Goal: Information Seeking & Learning: Learn about a topic

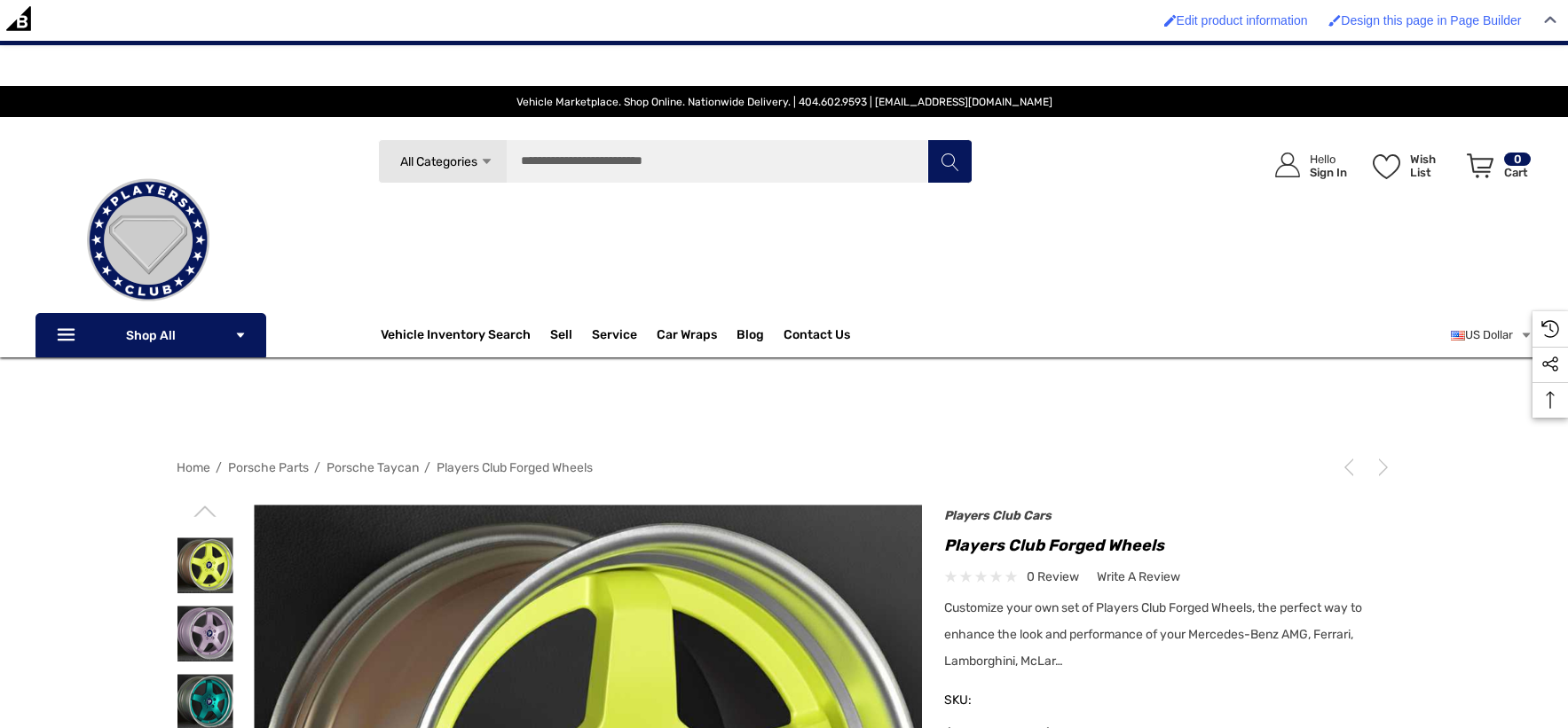
scroll to position [295, 0]
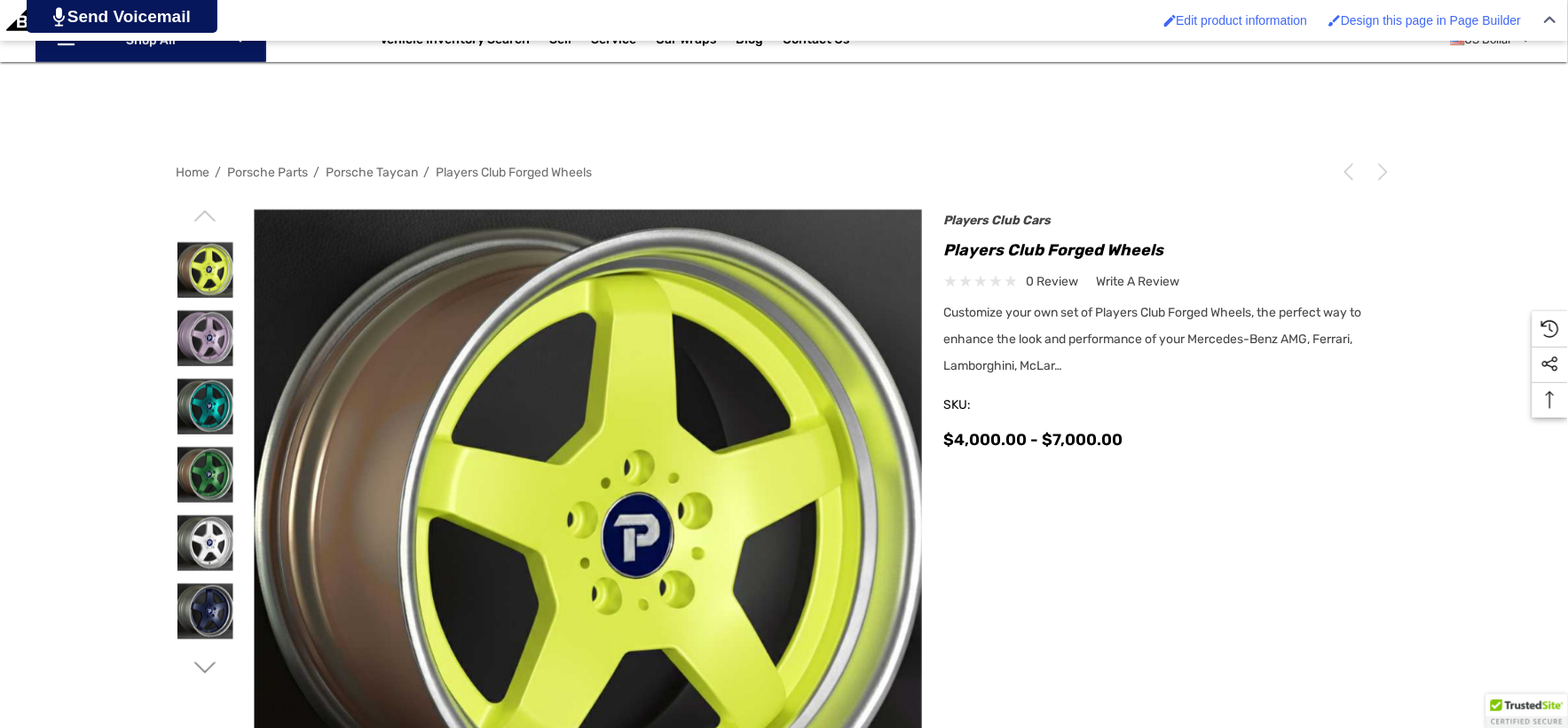
drag, startPoint x: 0, startPoint y: 0, endPoint x: 604, endPoint y: 384, distance: 715.7
click at [604, 384] on img at bounding box center [588, 544] width 668 height 668
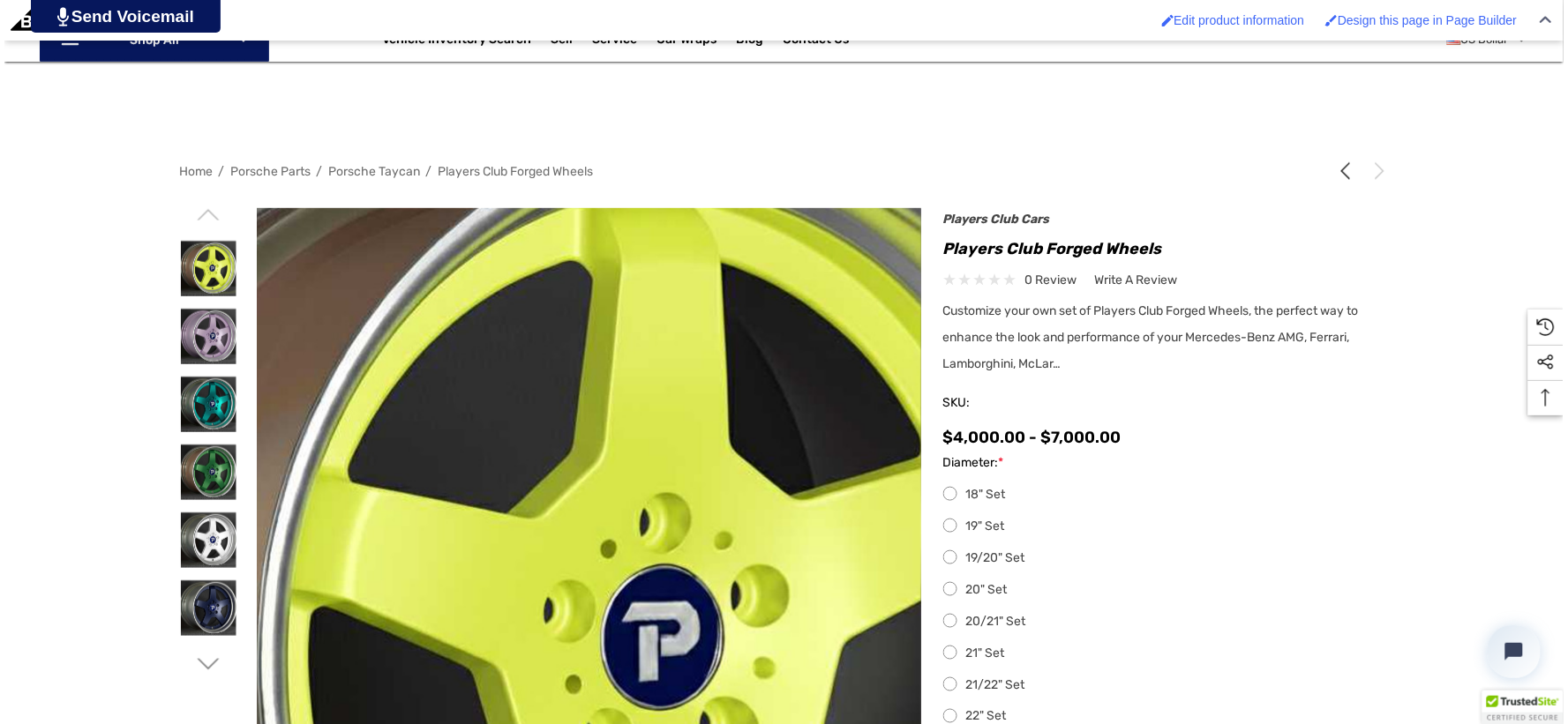
scroll to position [0, 0]
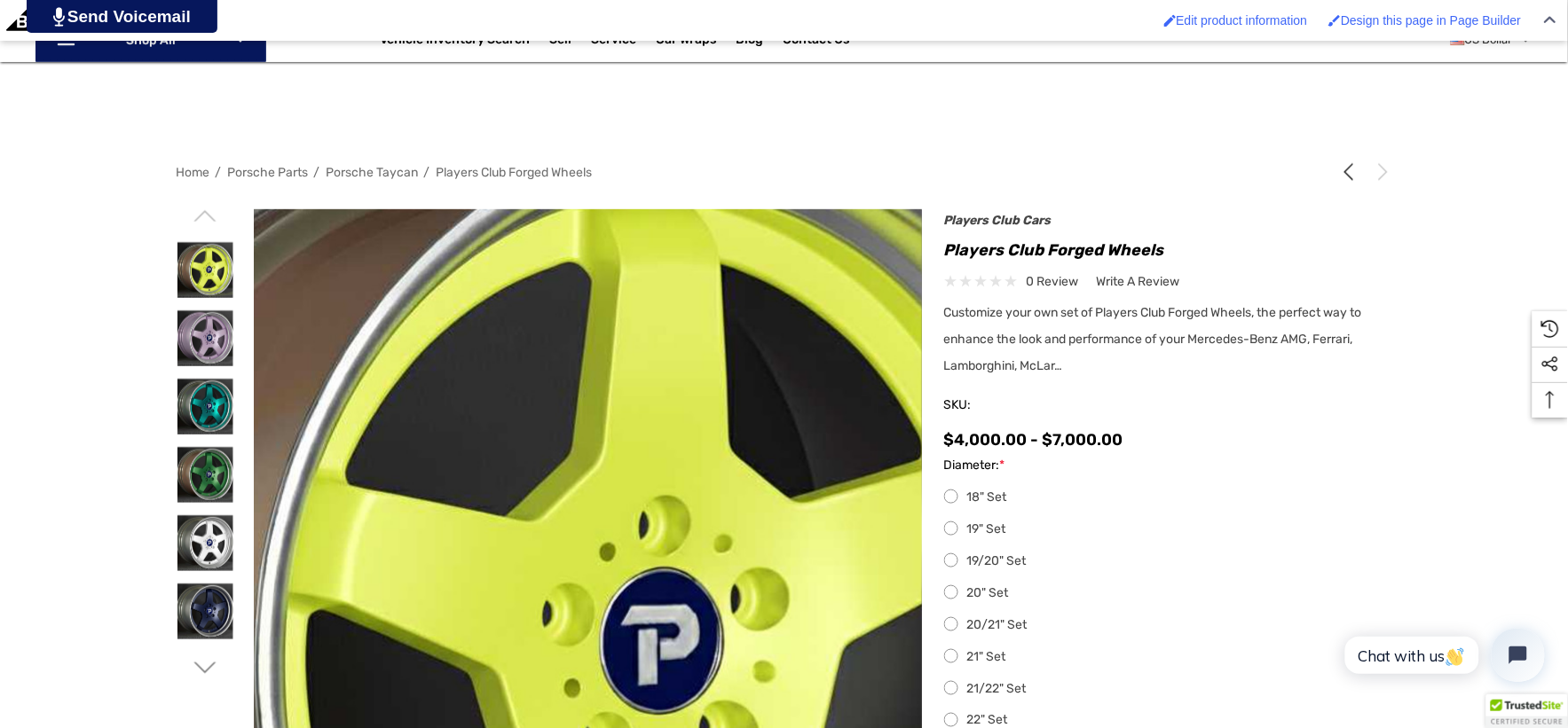
click at [604, 384] on img at bounding box center [577, 655] width 1136 height 1136
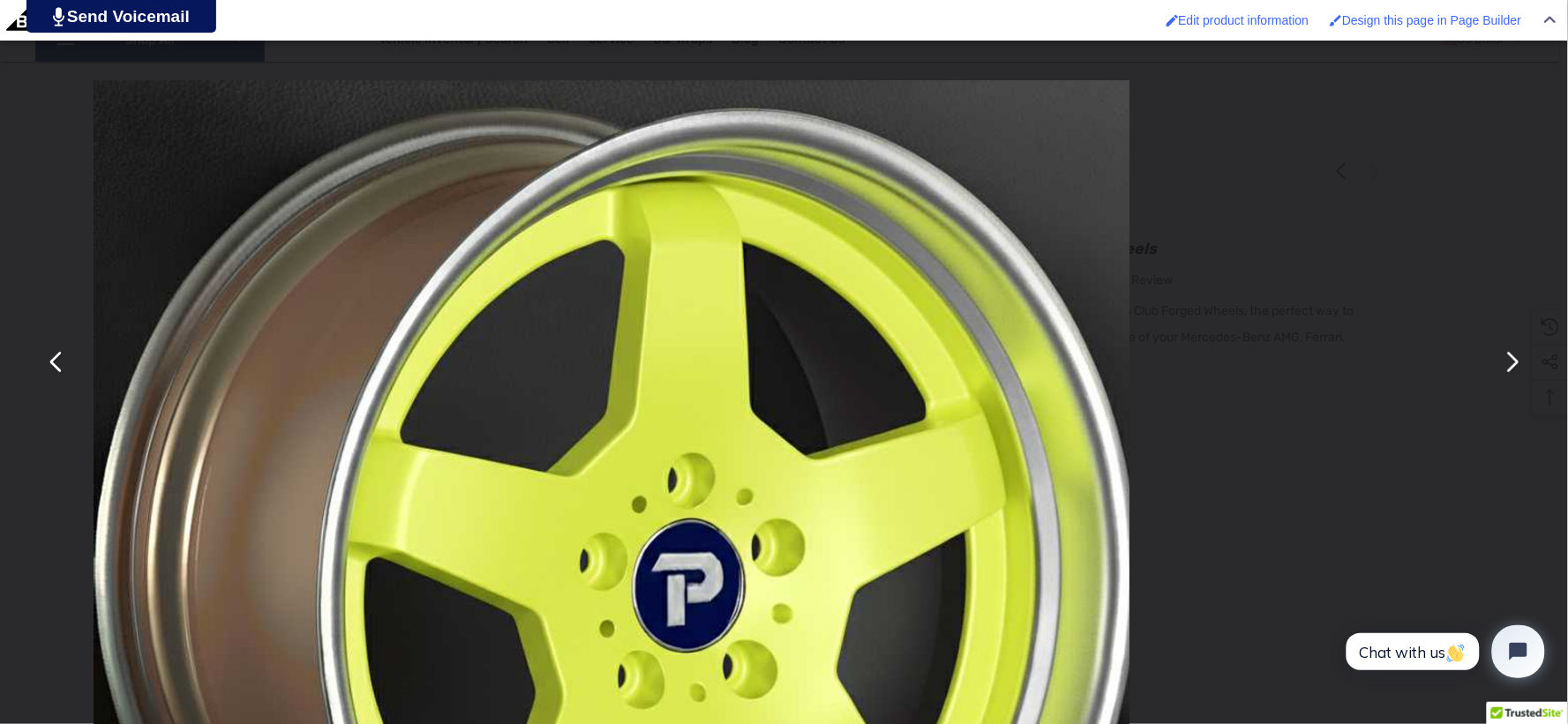
click at [600, 382] on img "You can close this modal content with the ESC key" at bounding box center [611, 597] width 1036 height 1036
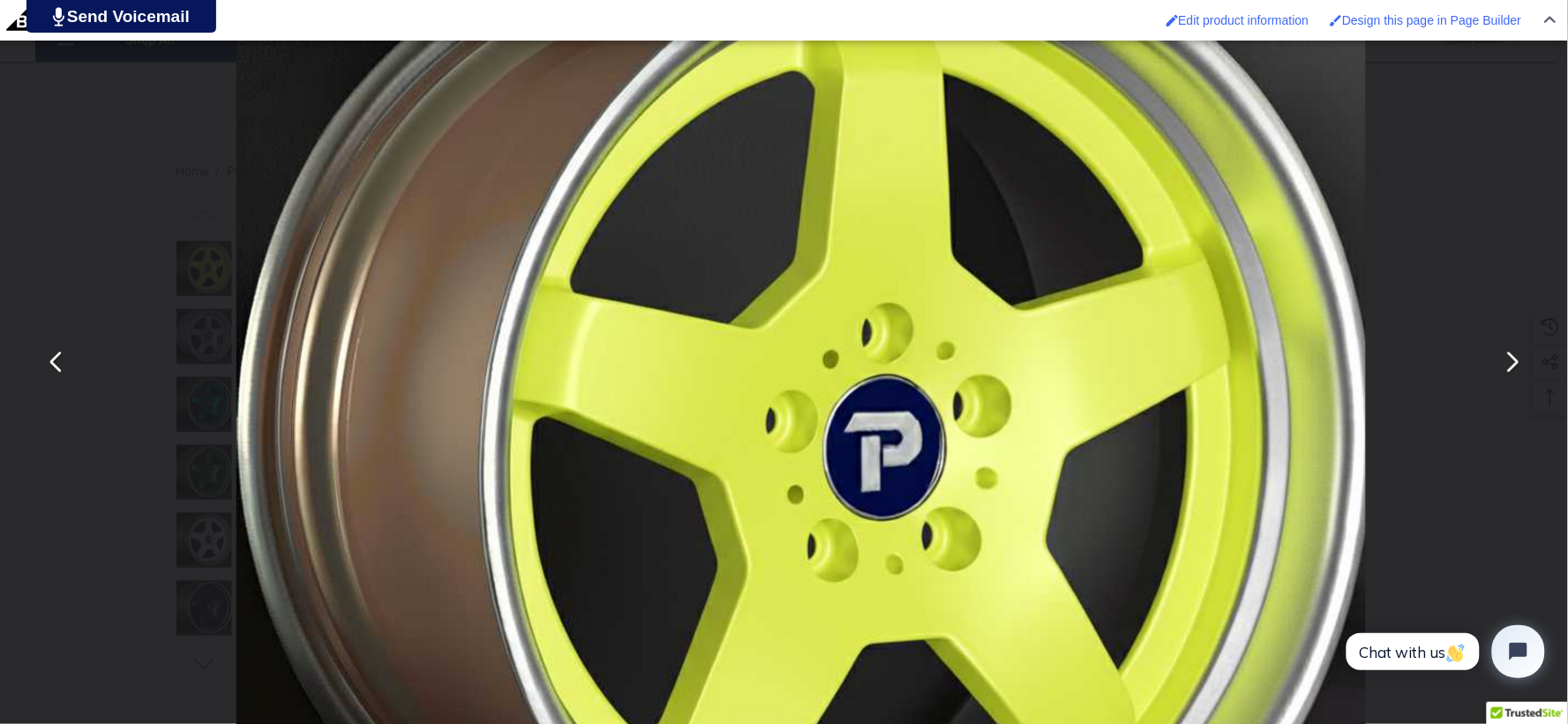
click at [600, 382] on img "You can close this modal content with the ESC key" at bounding box center [801, 461] width 1129 height 1129
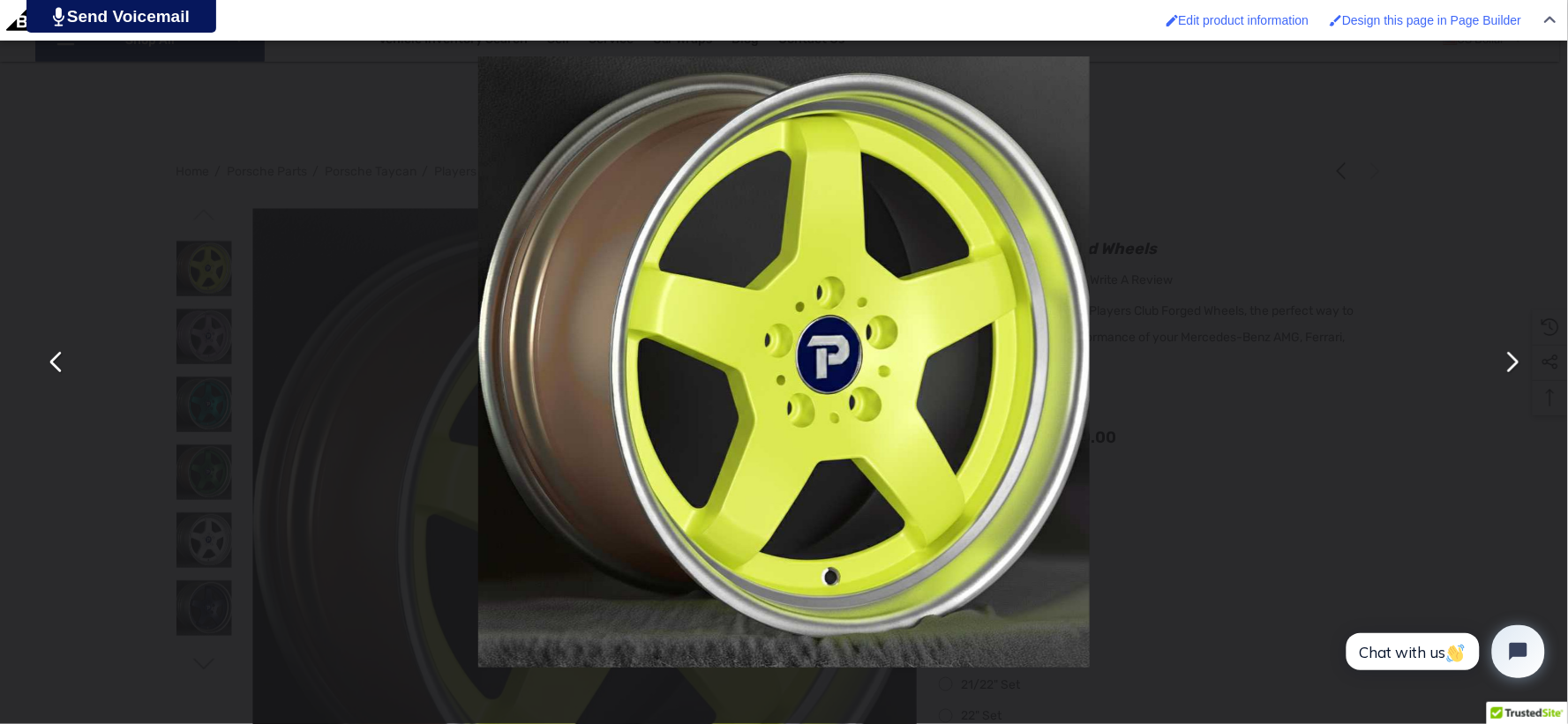
click at [1509, 362] on button "You can close this modal content with the ESC key" at bounding box center [1511, 362] width 42 height 42
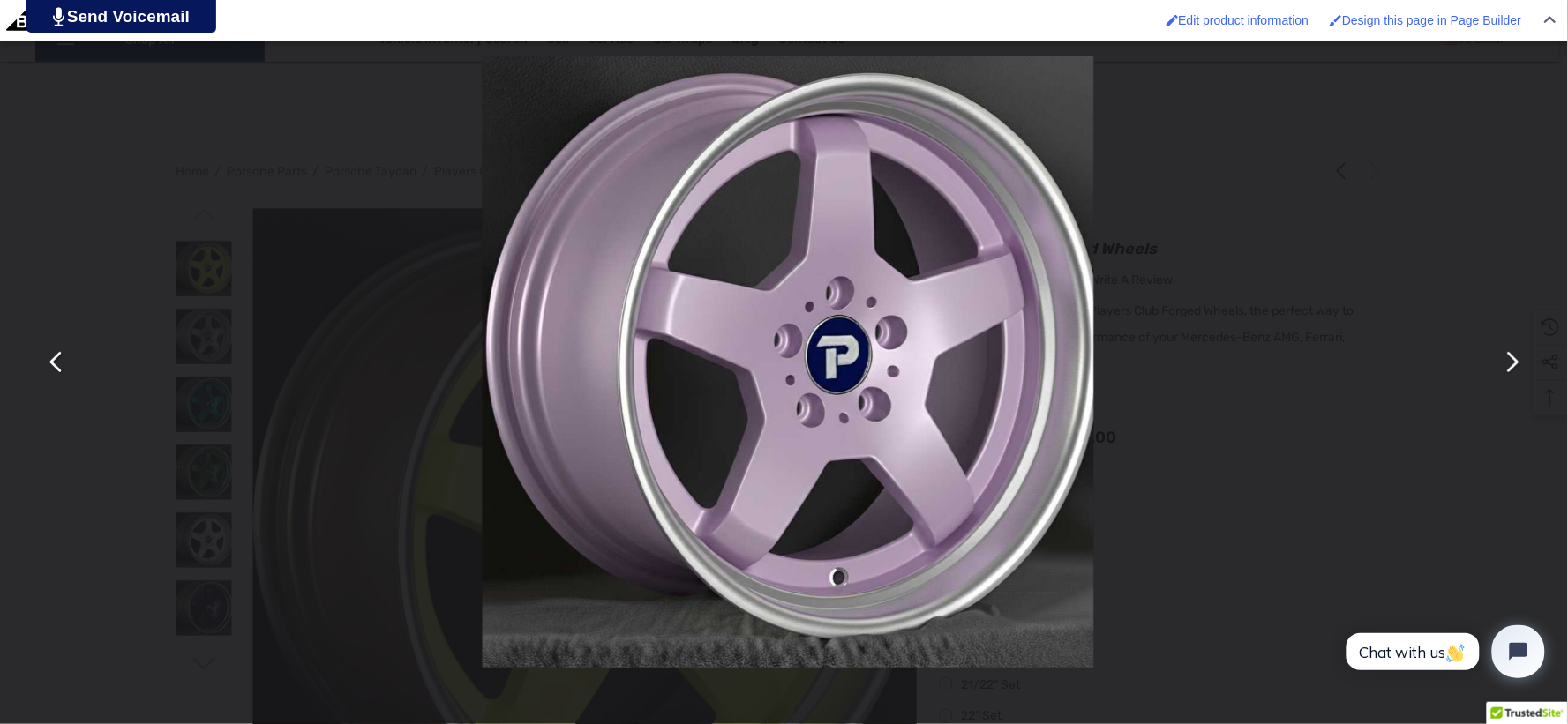
click at [1509, 362] on button "You can close this modal content with the ESC key" at bounding box center [1511, 362] width 42 height 42
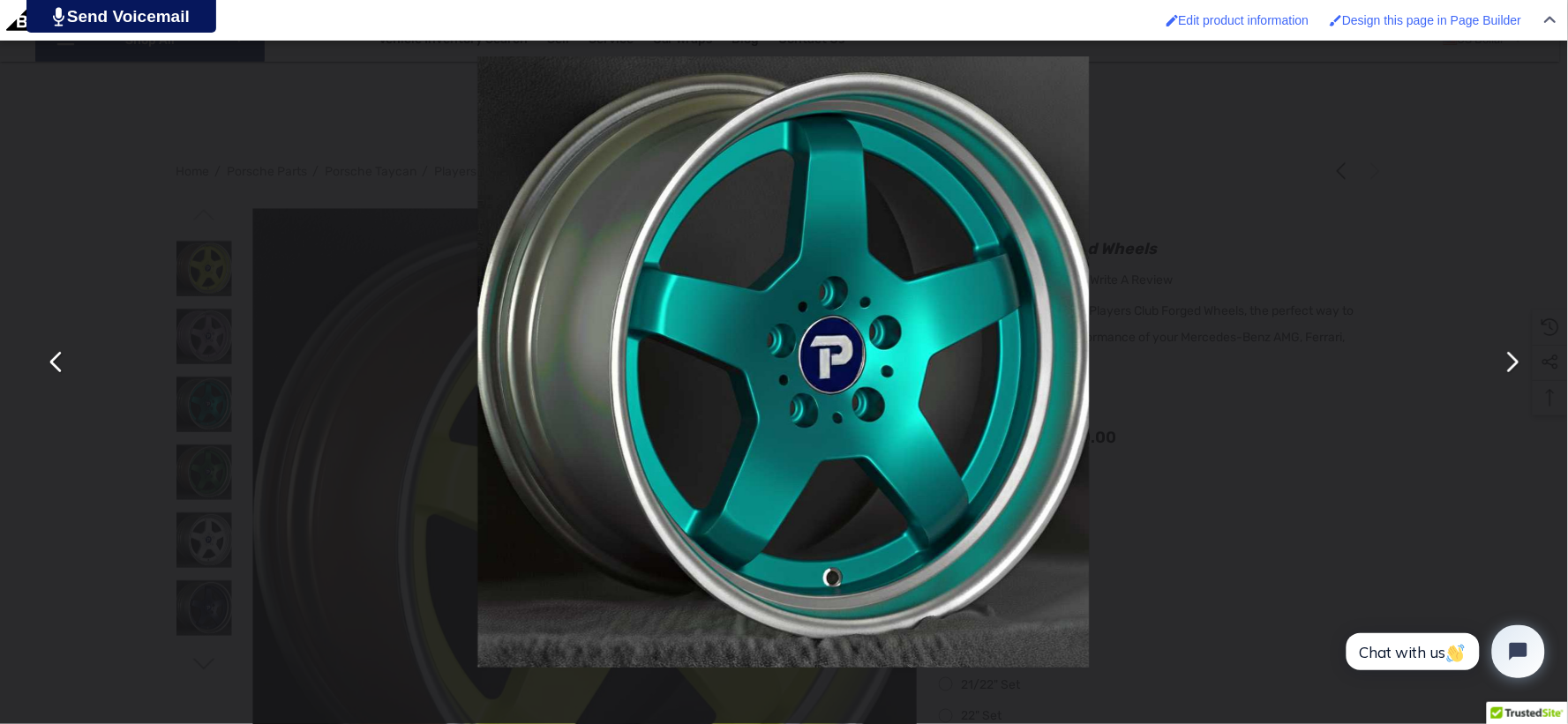
click at [1509, 362] on button "You can close this modal content with the ESC key" at bounding box center [1511, 362] width 42 height 42
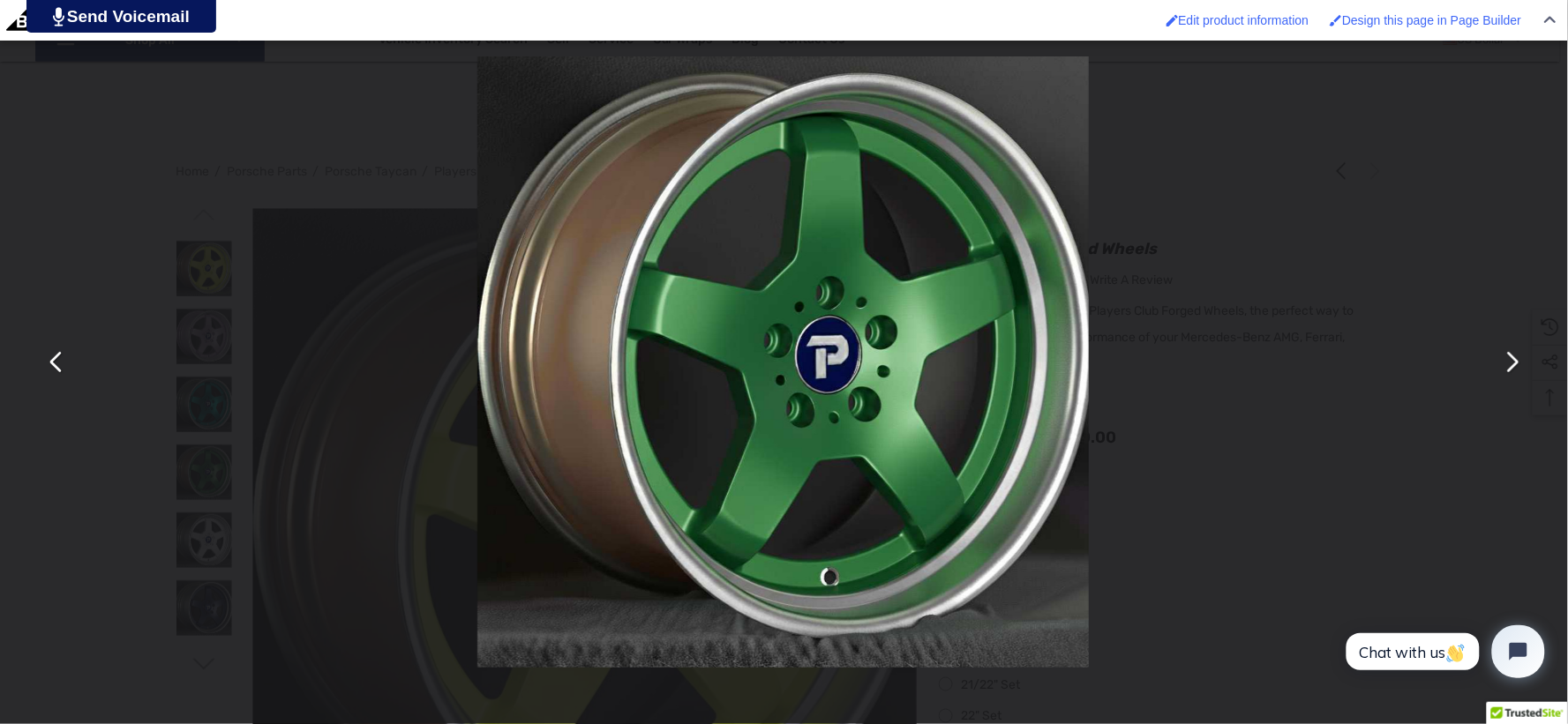
click at [1509, 362] on button "You can close this modal content with the ESC key" at bounding box center [1511, 362] width 42 height 42
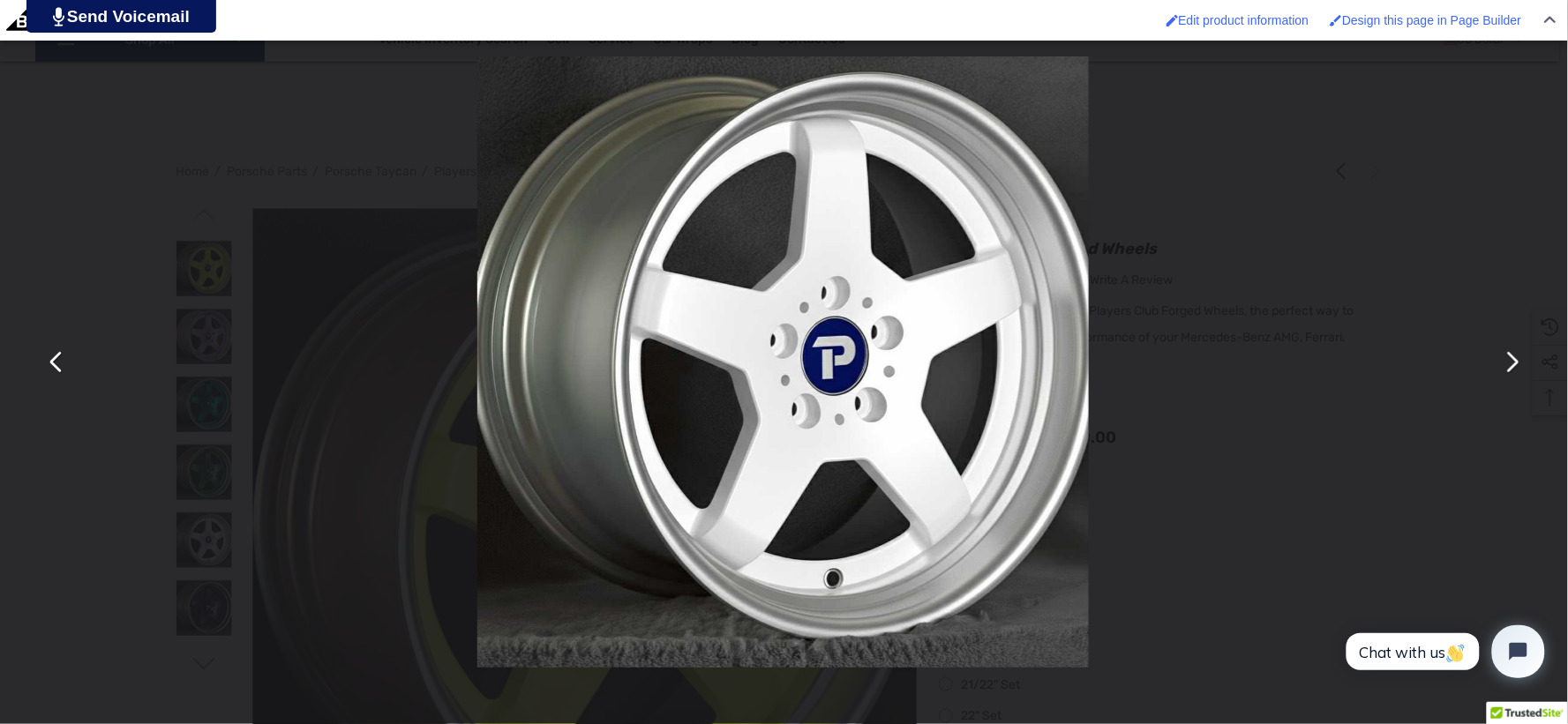
click at [1509, 362] on button "You can close this modal content with the ESC key" at bounding box center [1511, 362] width 42 height 42
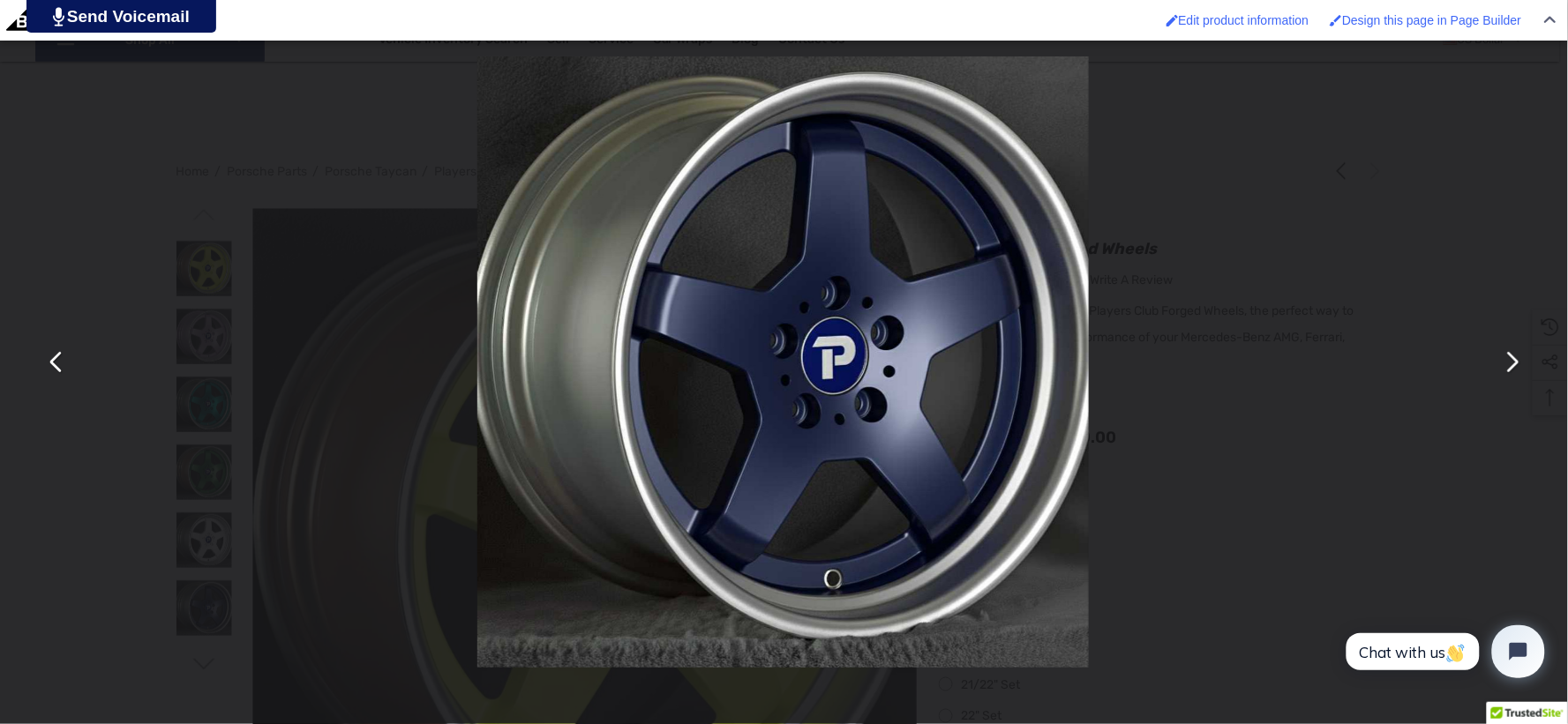
click at [1509, 362] on button "You can close this modal content with the ESC key" at bounding box center [1511, 362] width 42 height 42
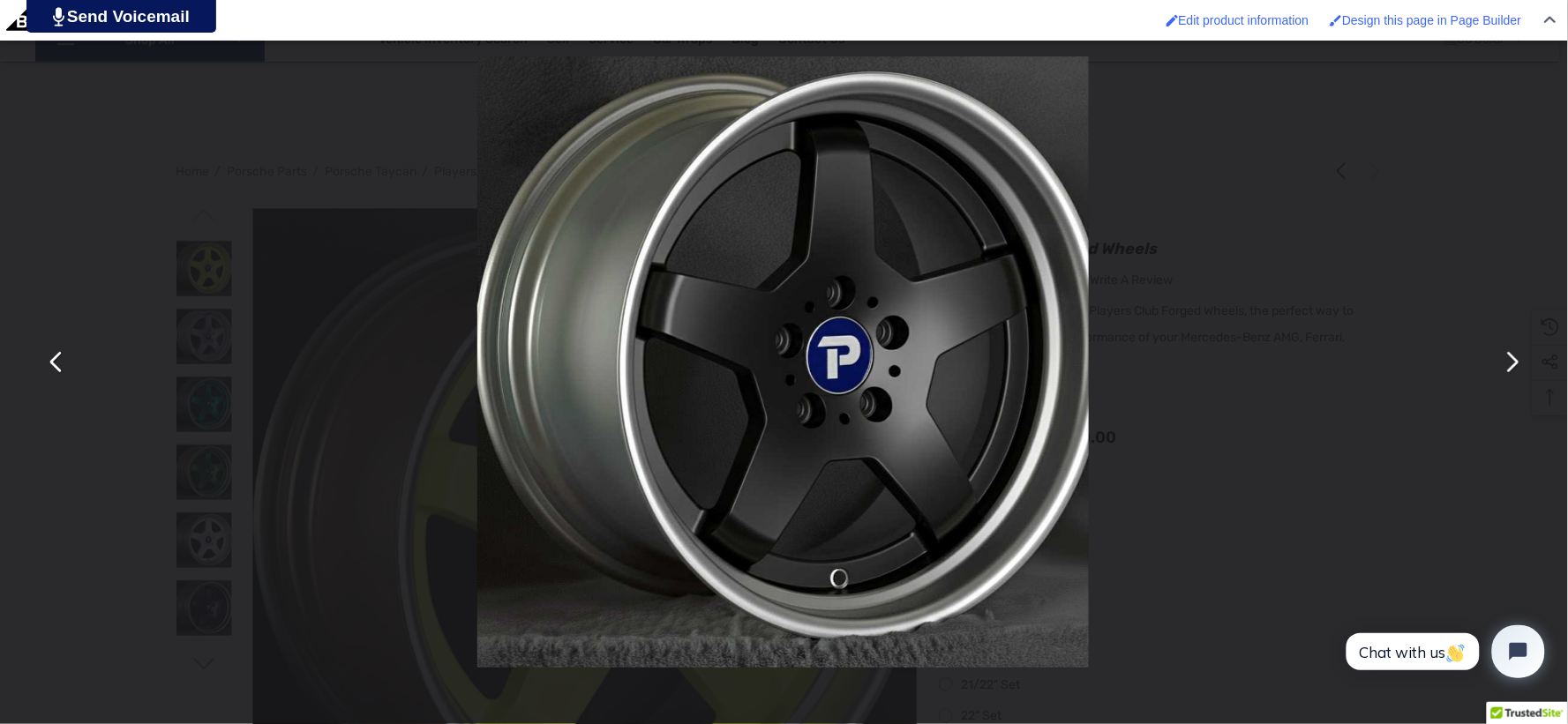
click at [1509, 362] on button "You can close this modal content with the ESC key" at bounding box center [1511, 362] width 42 height 42
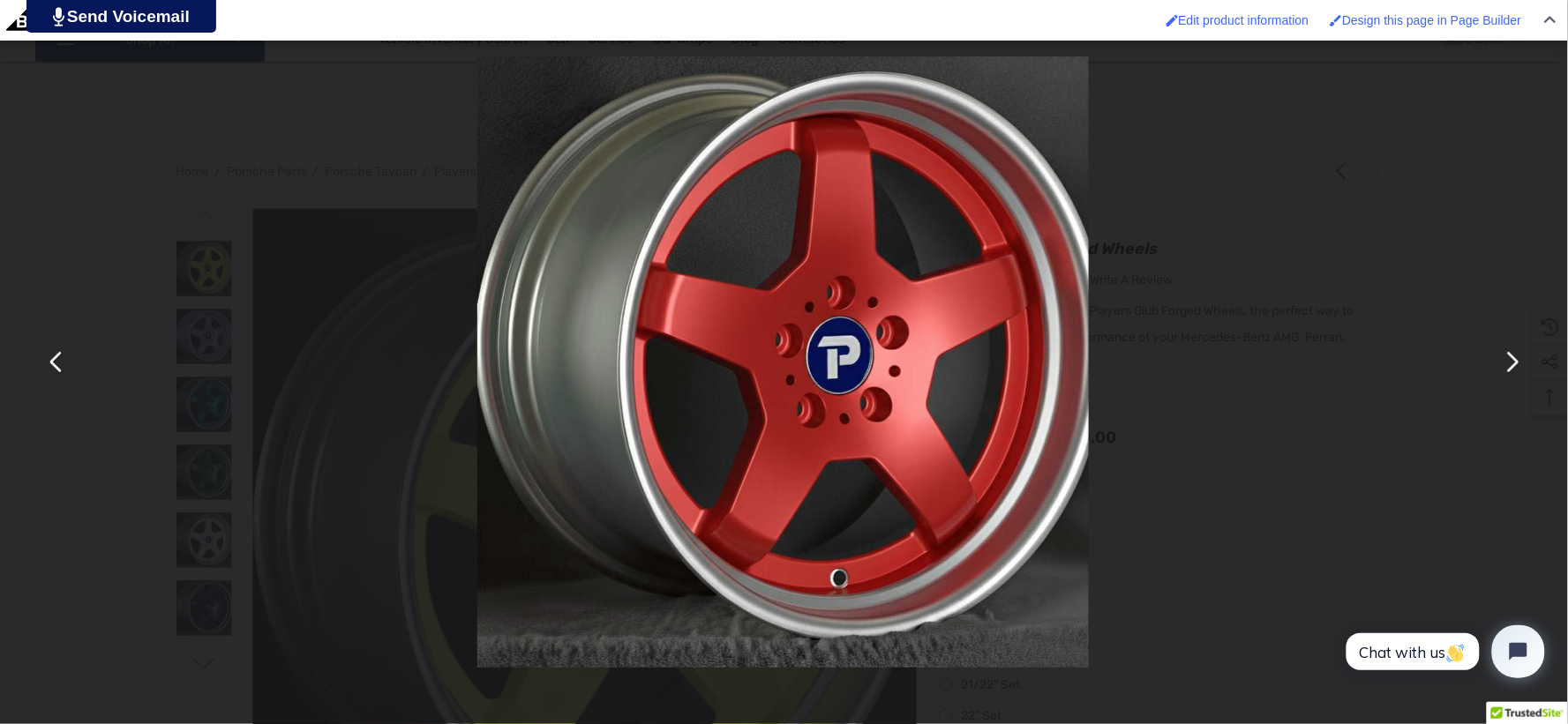
click at [1509, 362] on button "You can close this modal content with the ESC key" at bounding box center [1511, 362] width 42 height 42
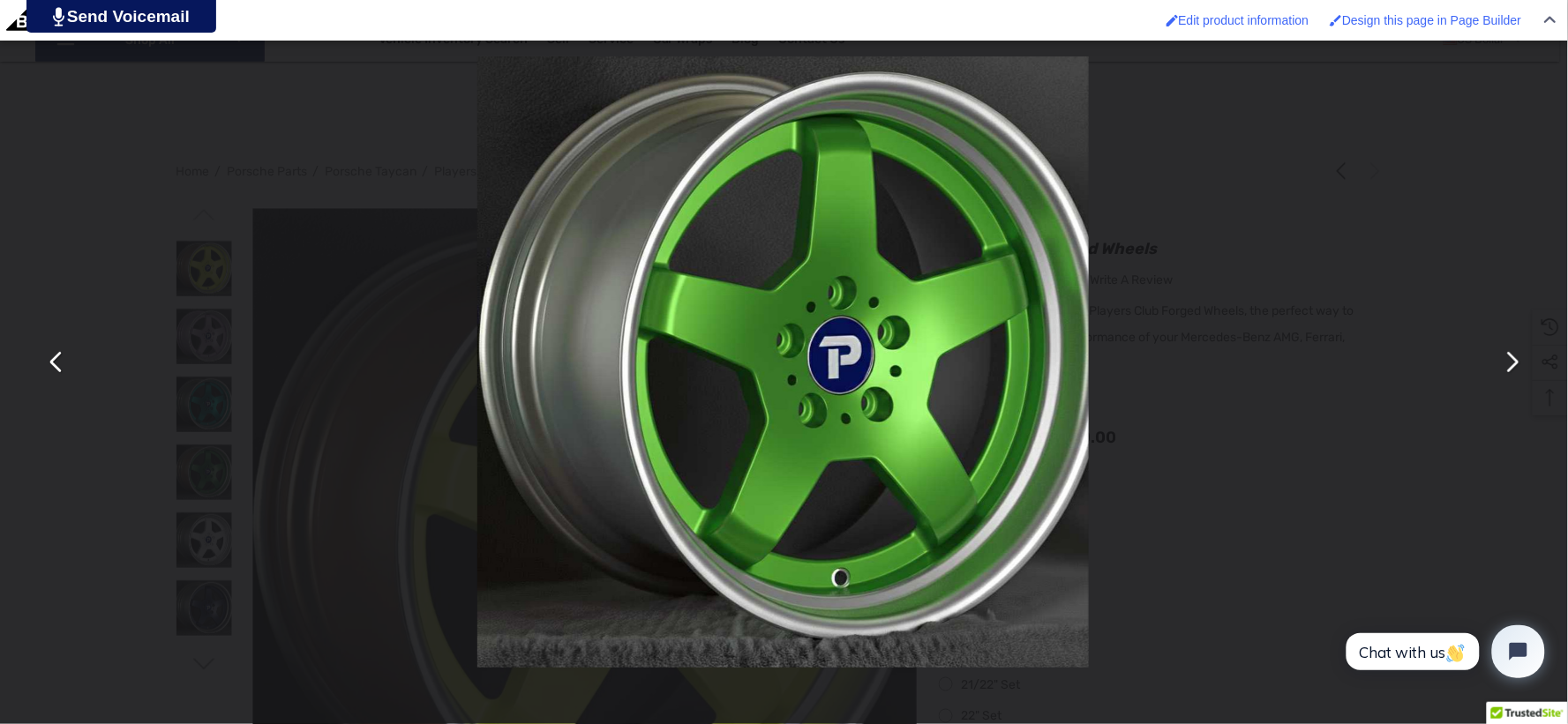
click at [1509, 362] on button "You can close this modal content with the ESC key" at bounding box center [1511, 362] width 42 height 42
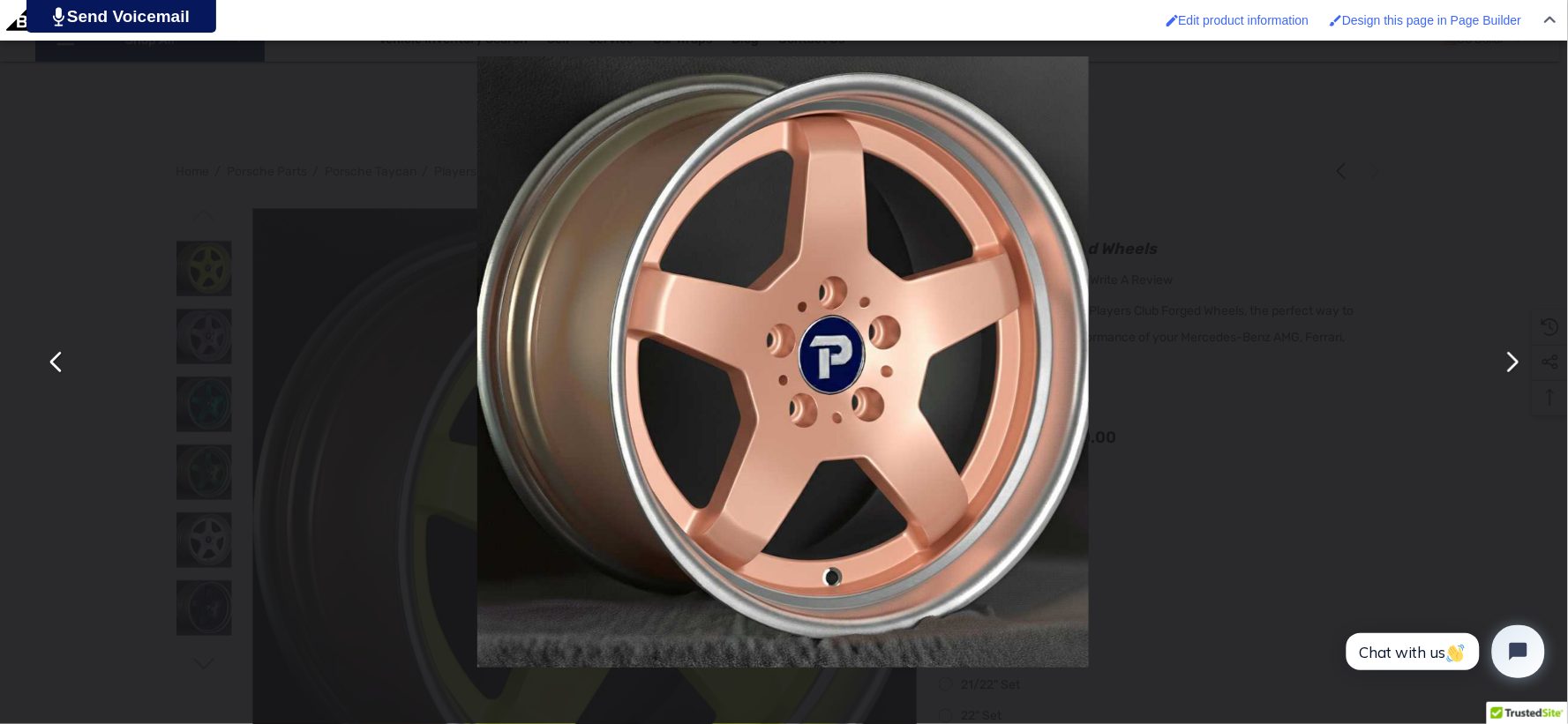
click at [1509, 362] on button "You can close this modal content with the ESC key" at bounding box center [1511, 362] width 42 height 42
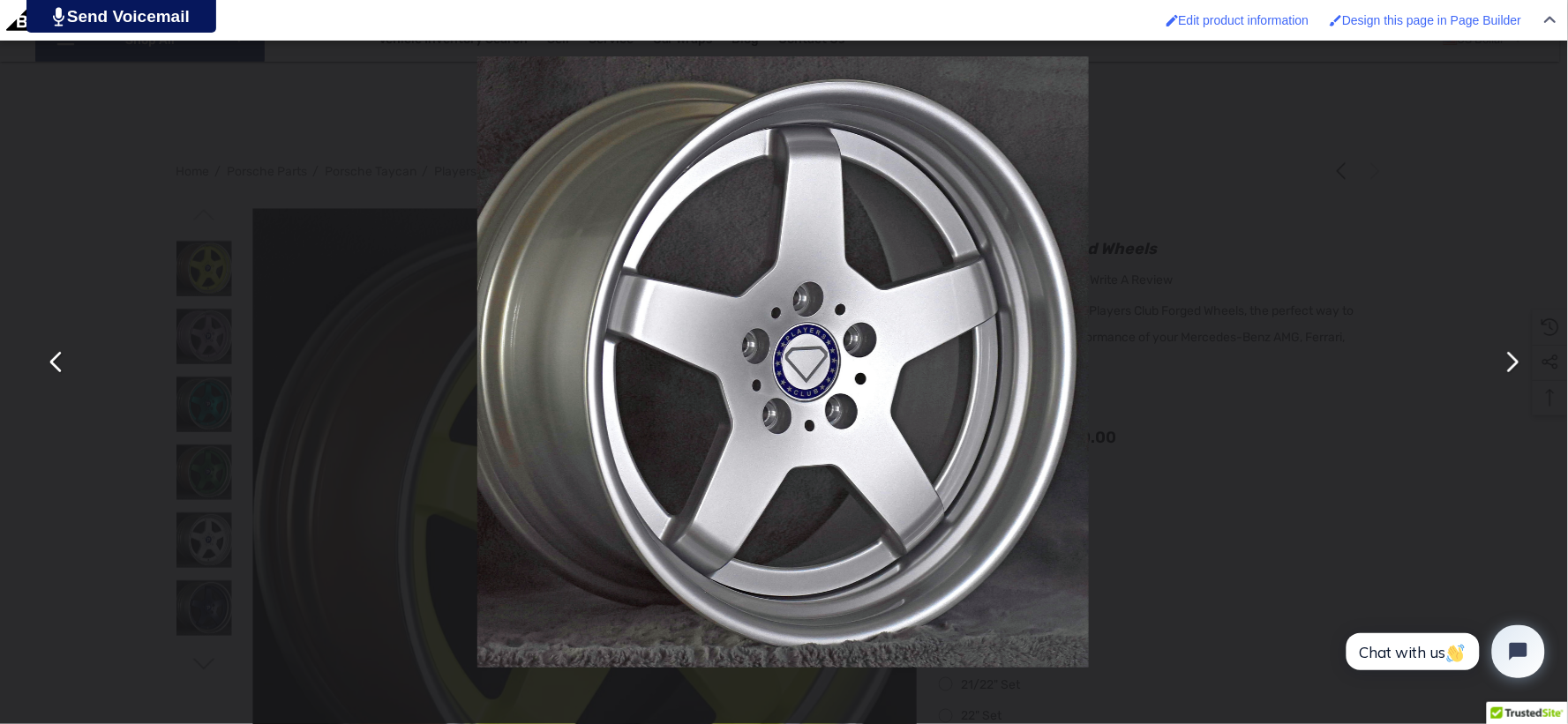
click at [1509, 362] on button "You can close this modal content with the ESC key" at bounding box center [1511, 362] width 42 height 42
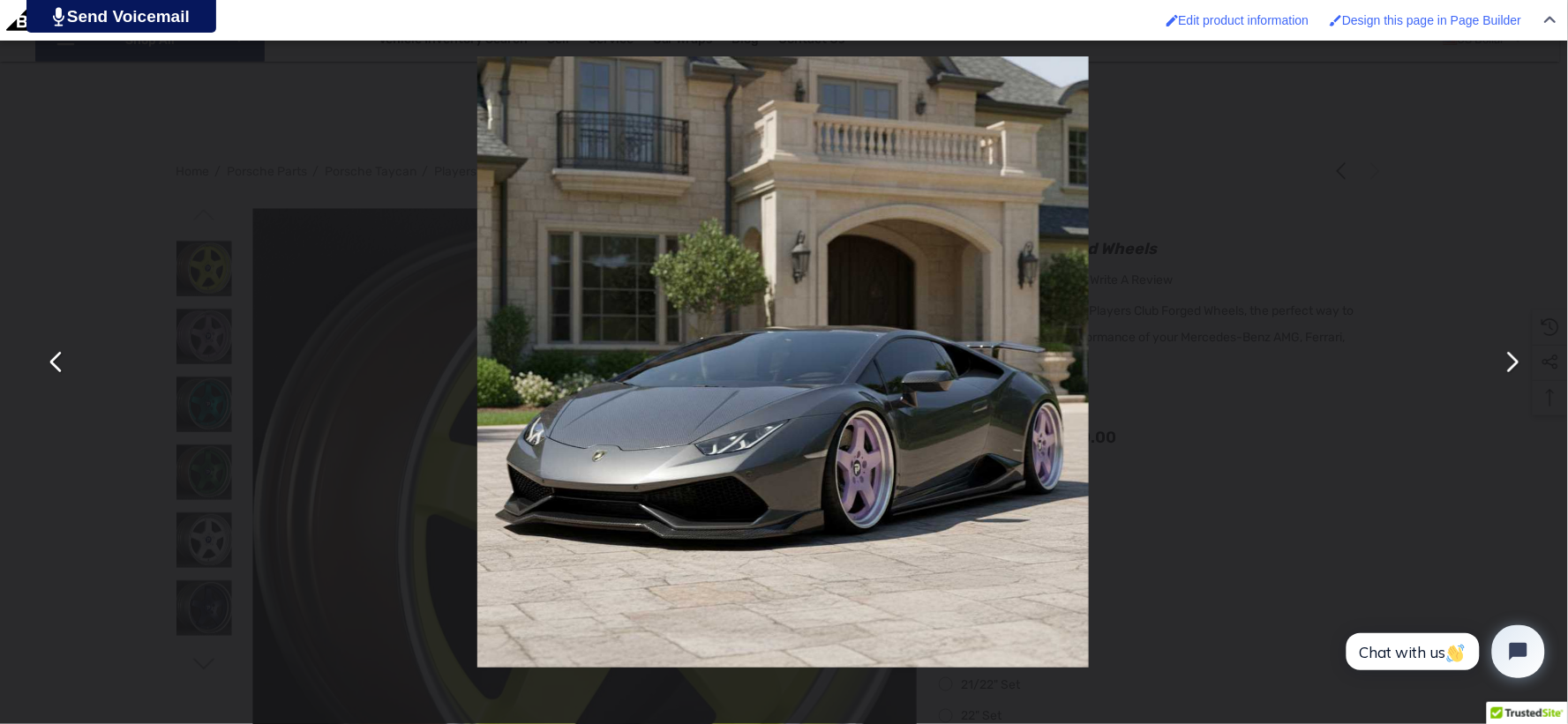
click at [57, 356] on button "You can close this modal content with the ESC key" at bounding box center [56, 362] width 42 height 42
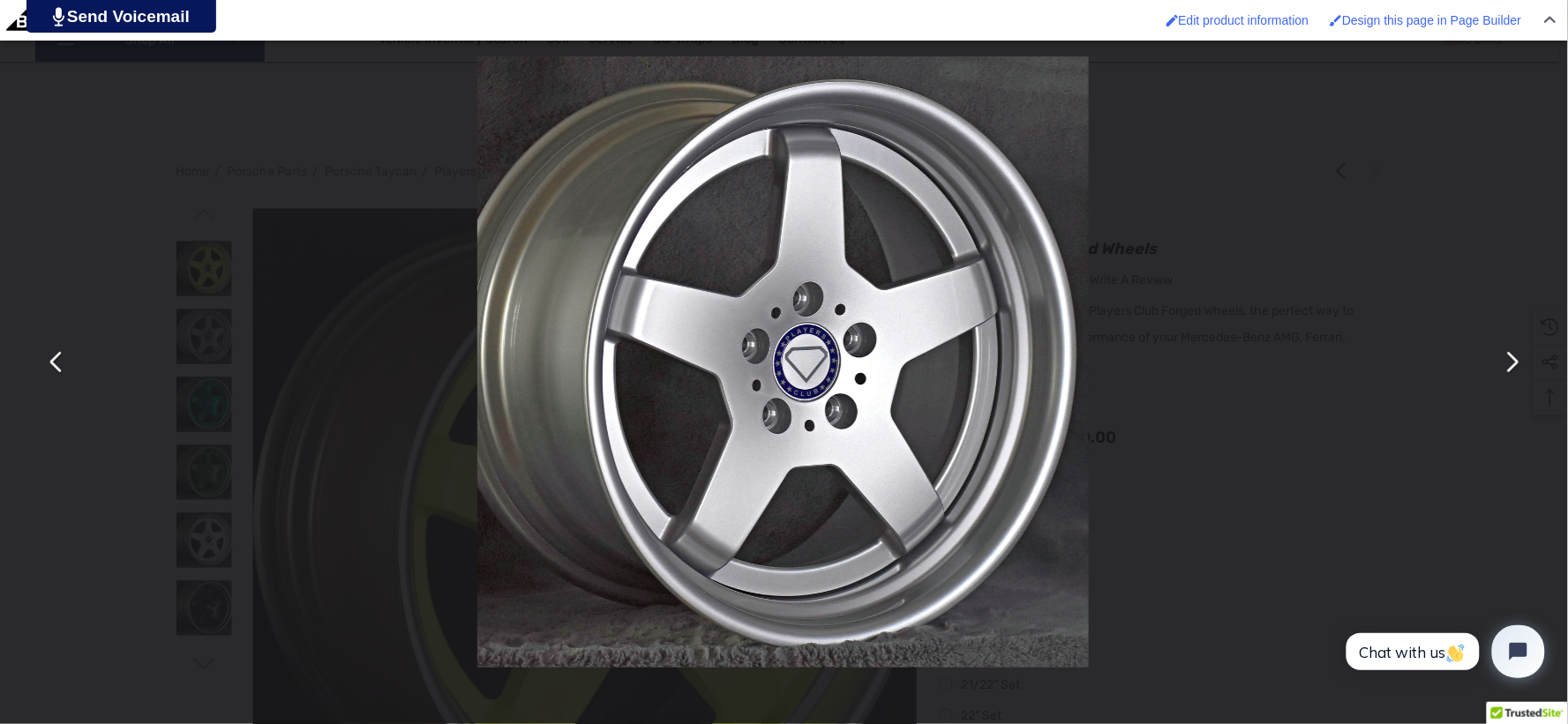
click at [57, 355] on button "You can close this modal content with the ESC key" at bounding box center [56, 362] width 42 height 42
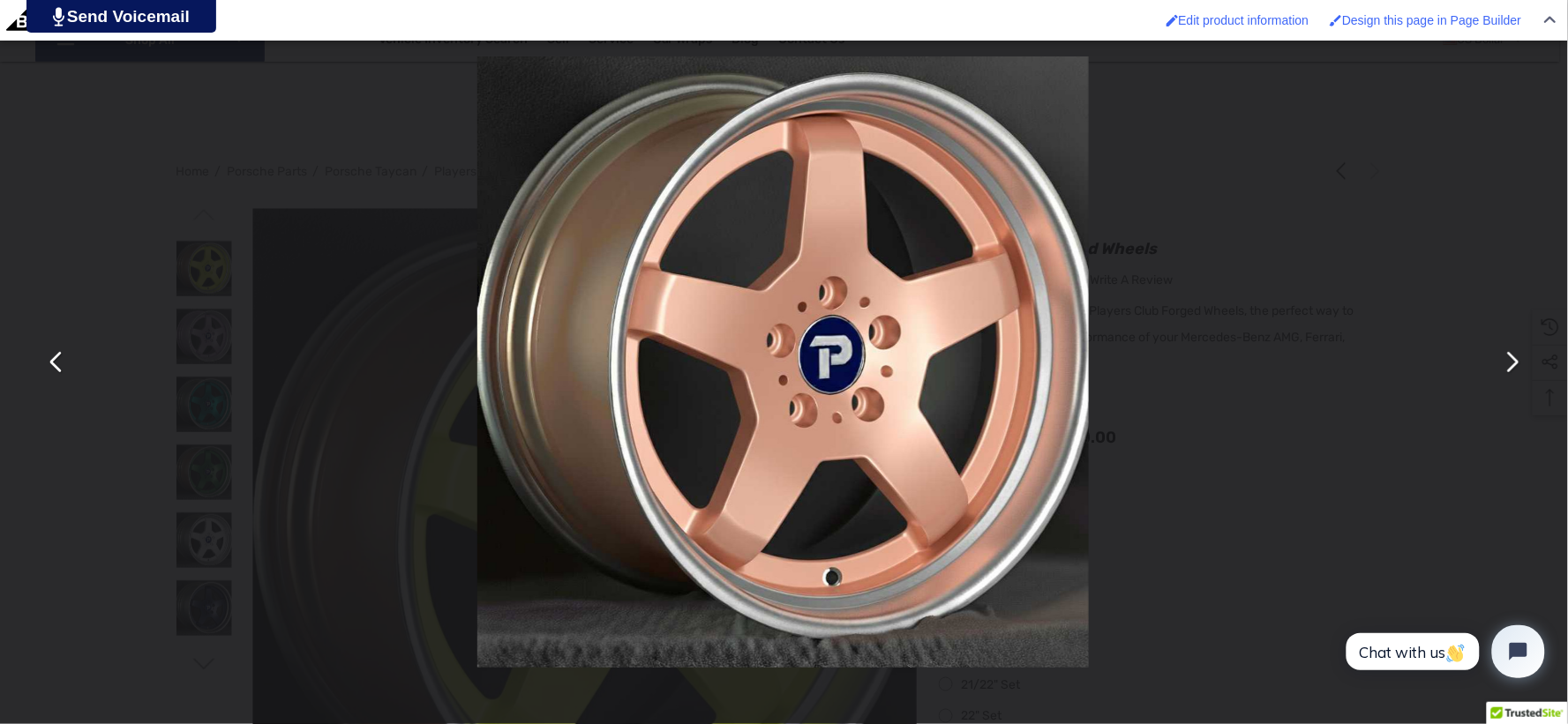
click at [1511, 350] on button "You can close this modal content with the ESC key" at bounding box center [1511, 362] width 42 height 42
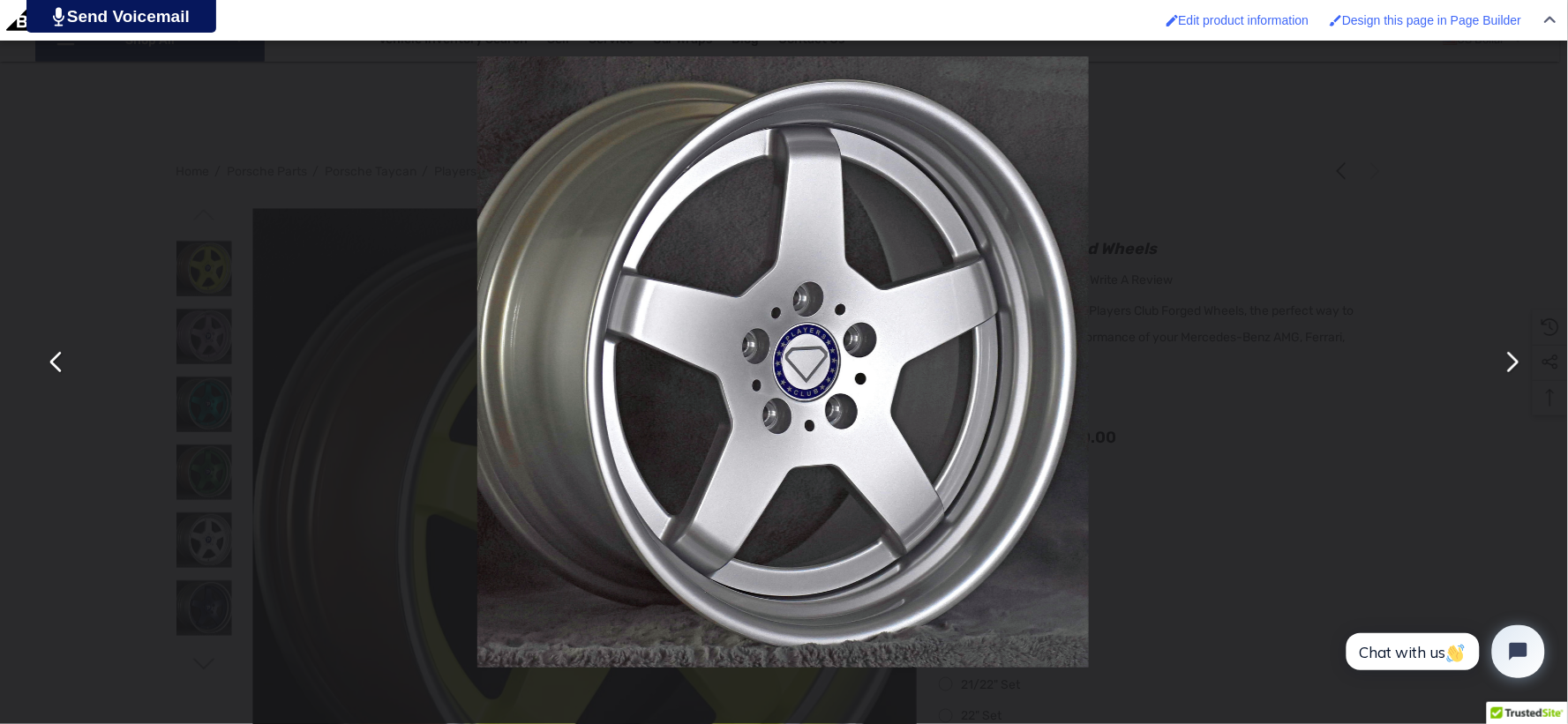
click at [52, 366] on button "You can close this modal content with the ESC key" at bounding box center [56, 362] width 42 height 42
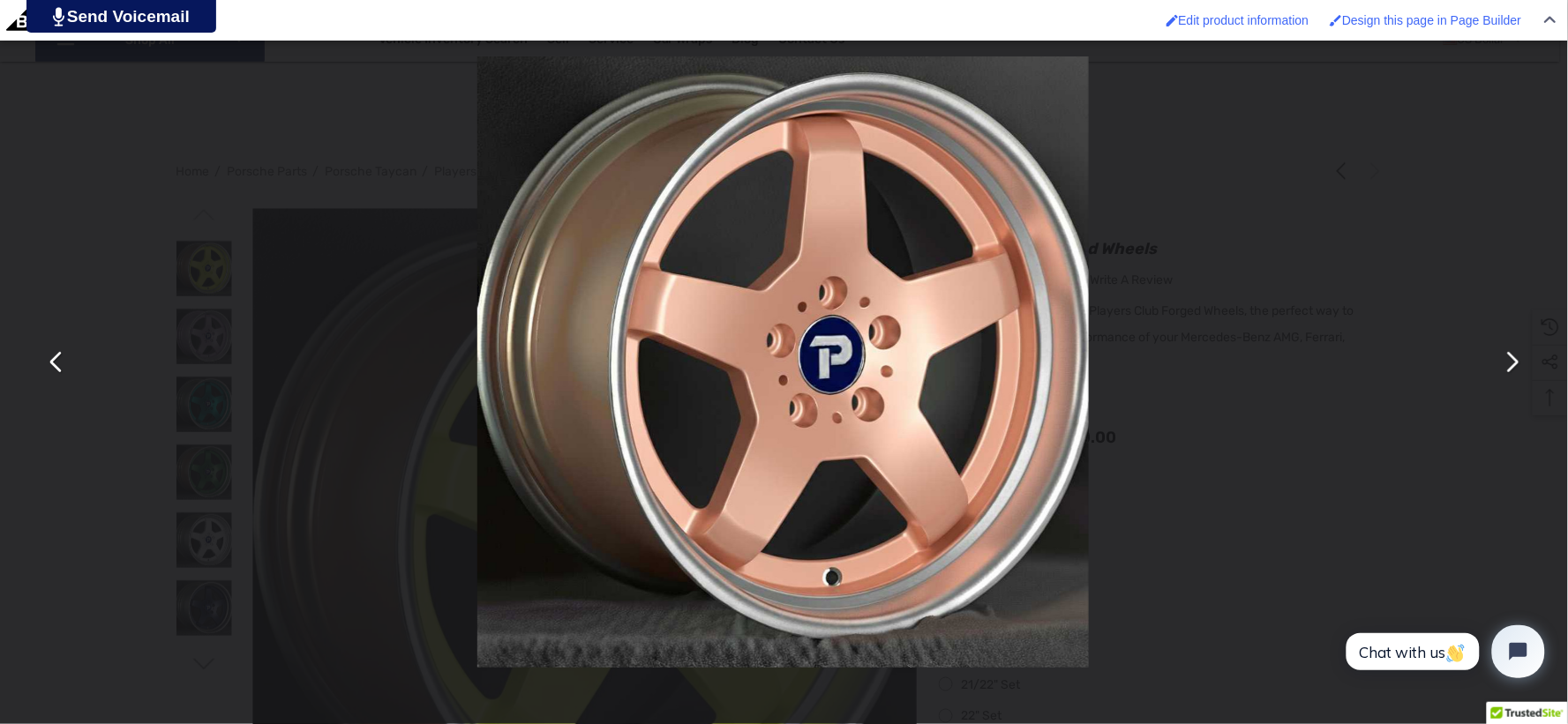
click at [1513, 359] on button "You can close this modal content with the ESC key" at bounding box center [1511, 362] width 42 height 42
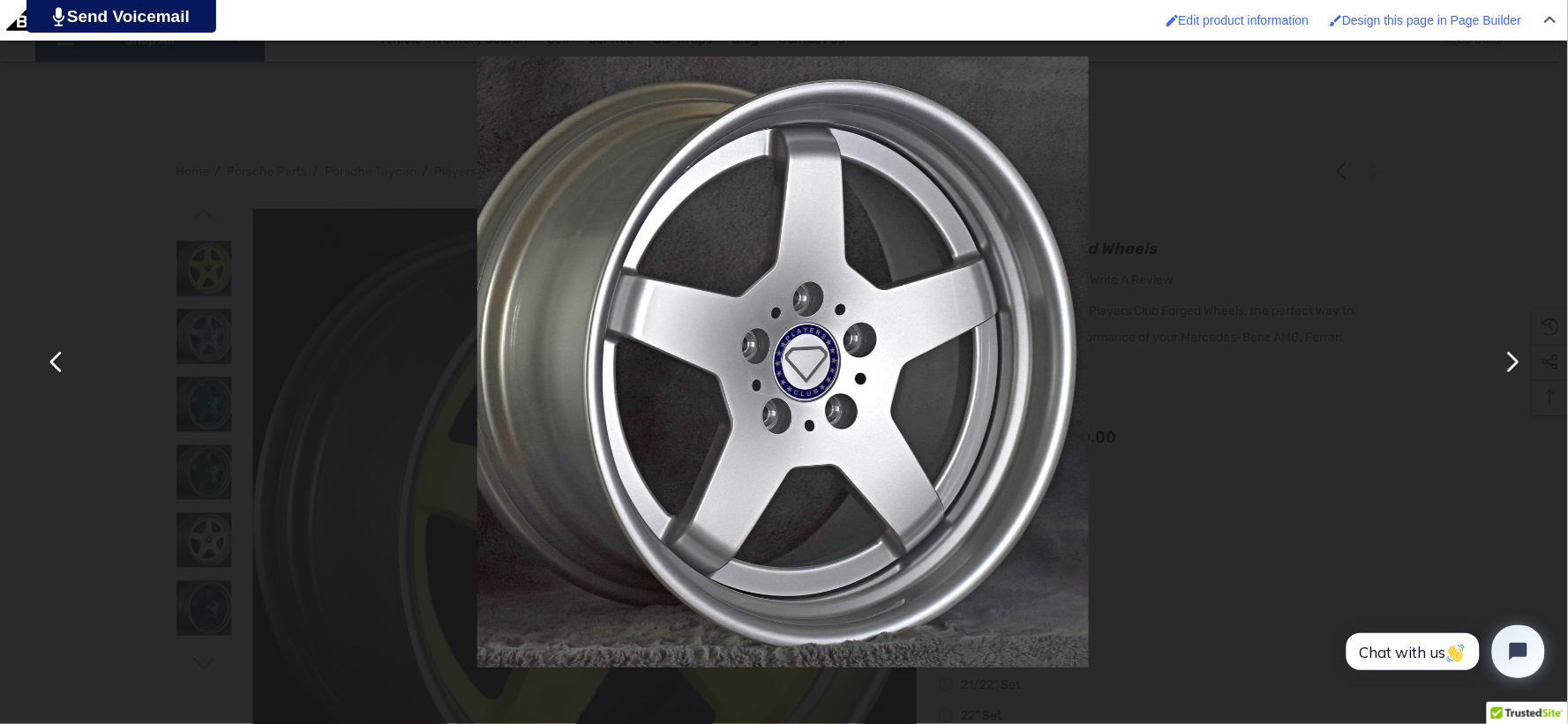
click at [60, 370] on button "You can close this modal content with the ESC key" at bounding box center [56, 362] width 42 height 42
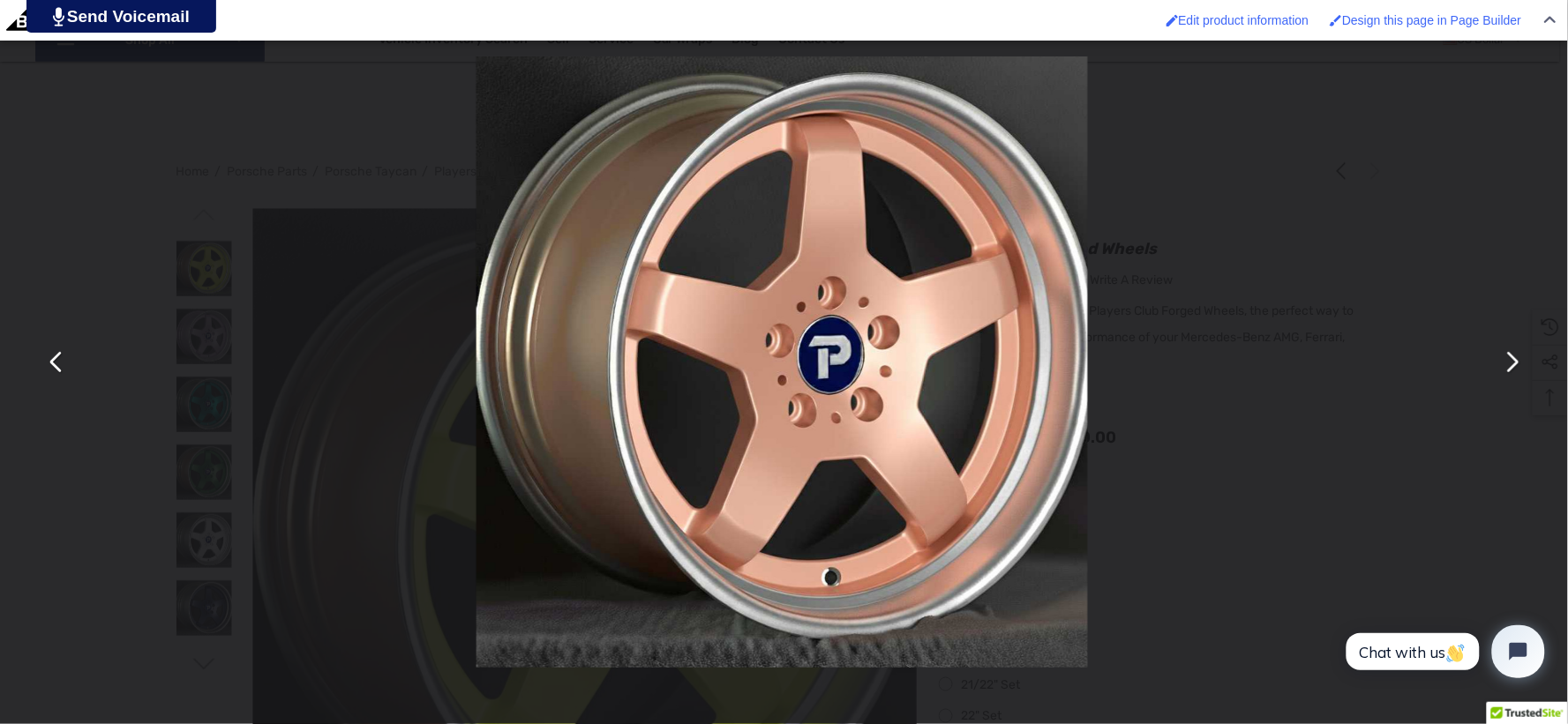
click at [60, 370] on button "You can close this modal content with the ESC key" at bounding box center [56, 362] width 42 height 42
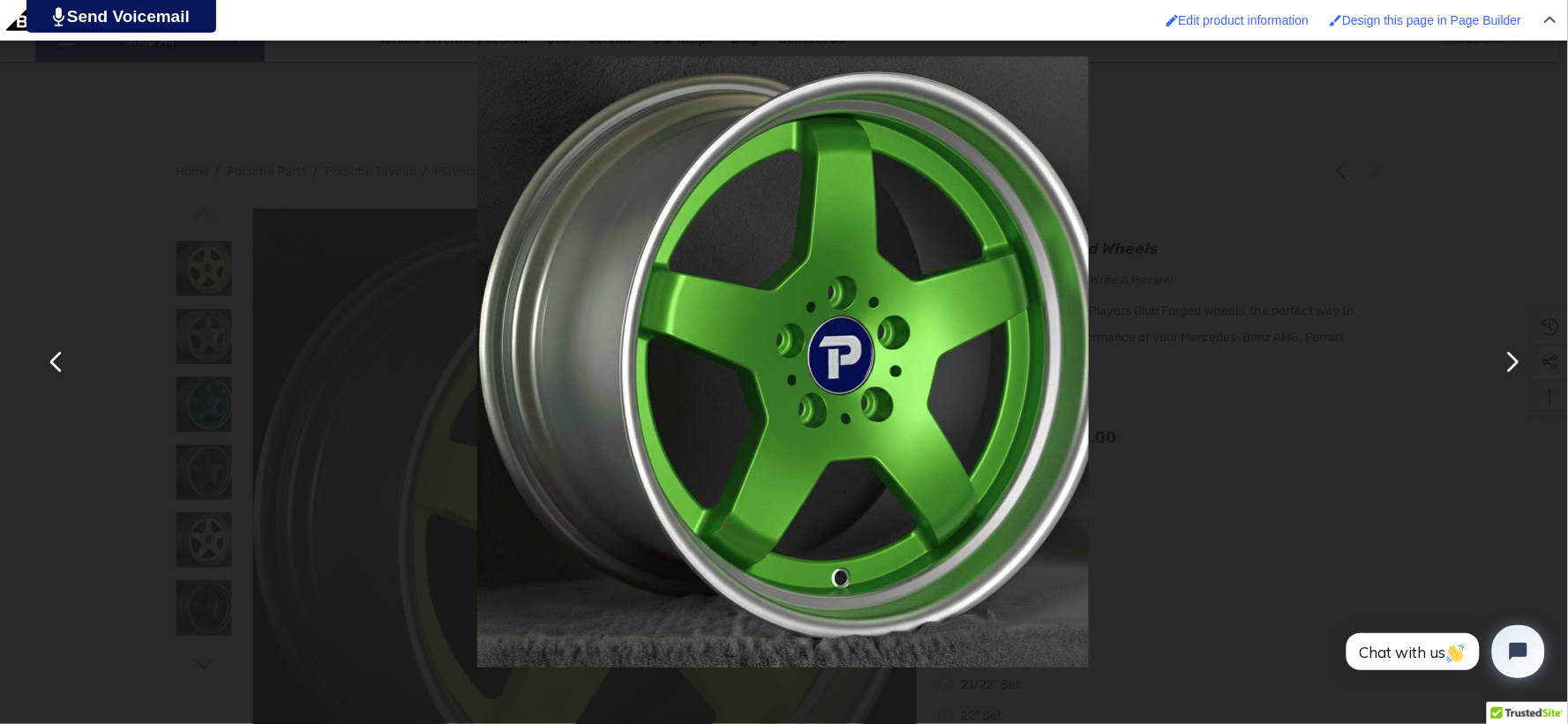
click at [1517, 371] on button "You can close this modal content with the ESC key" at bounding box center [1511, 362] width 42 height 42
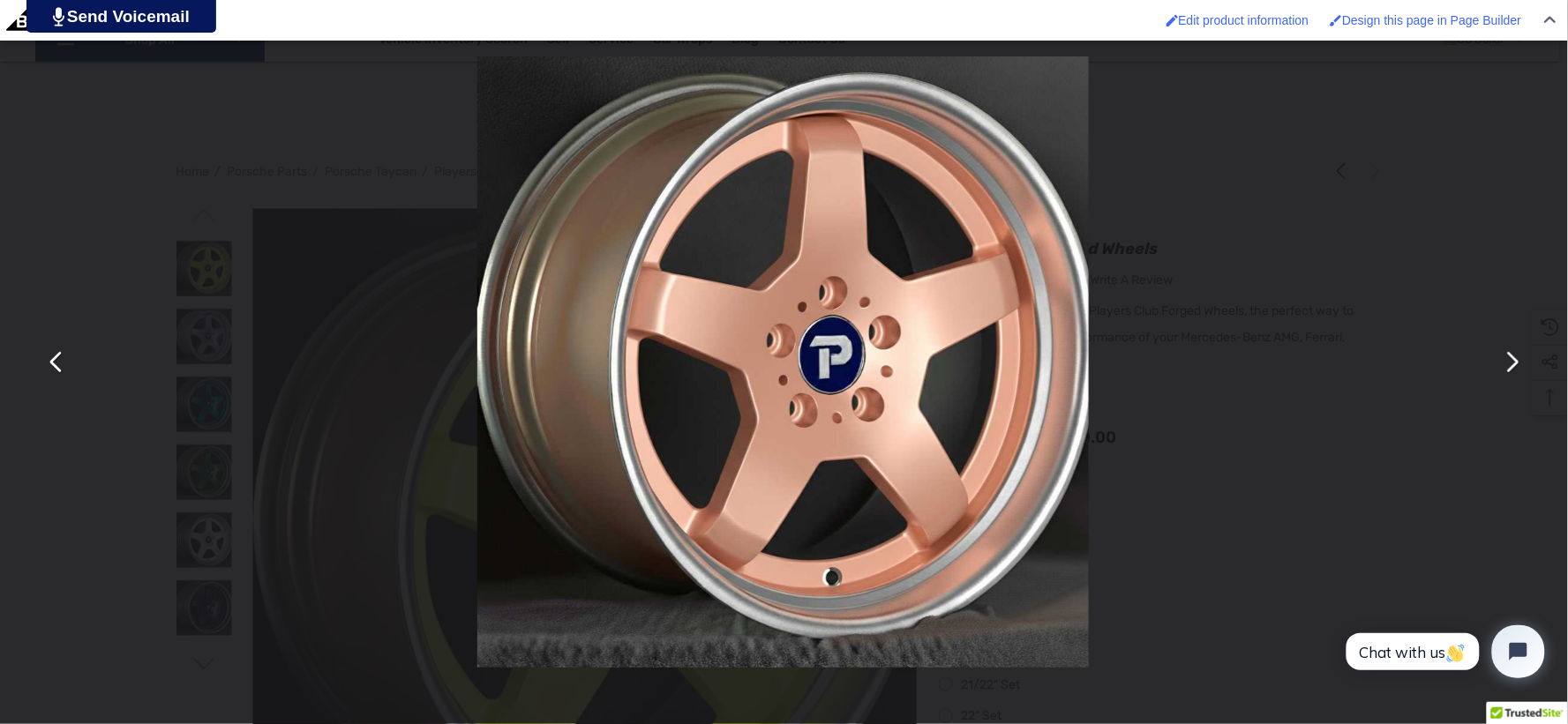
click at [54, 363] on button "You can close this modal content with the ESC key" at bounding box center [56, 362] width 42 height 42
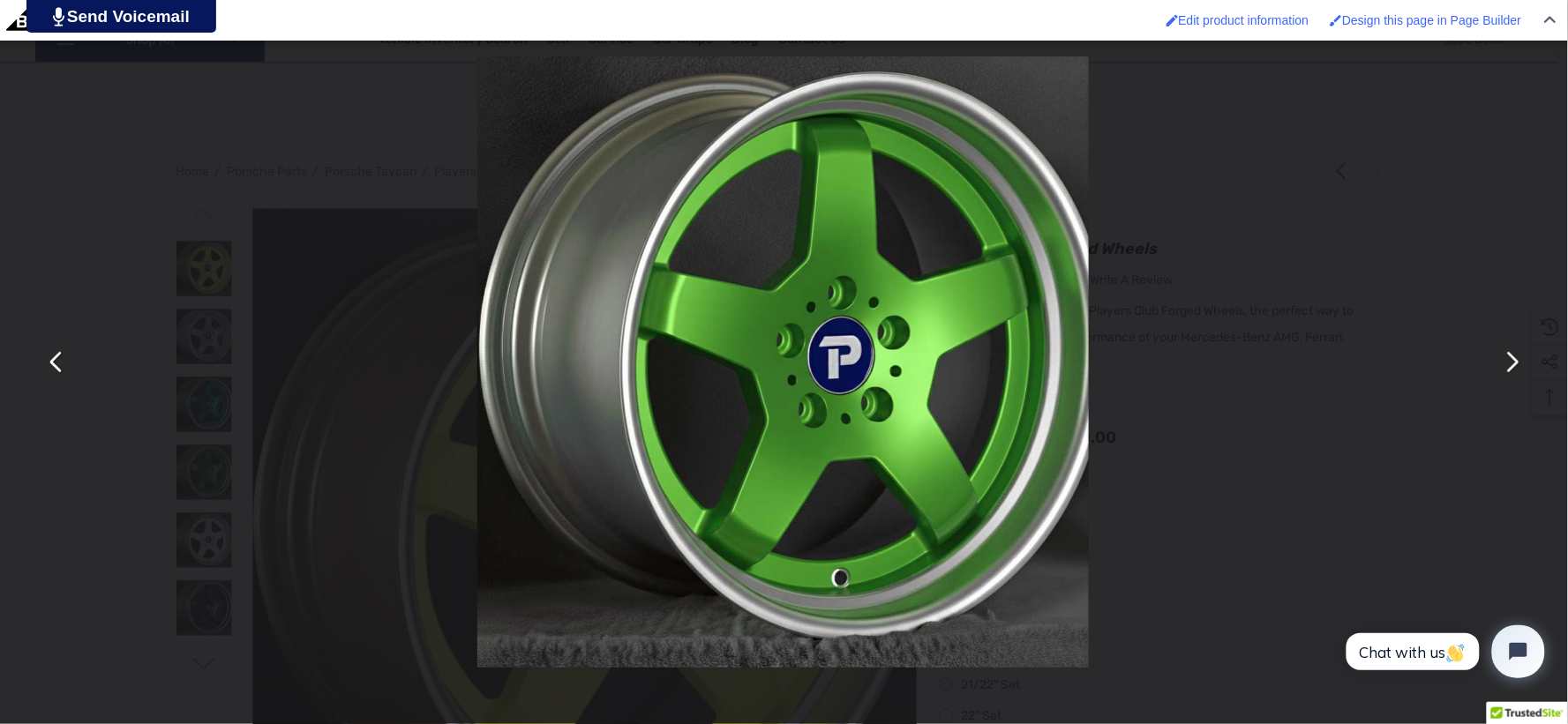
click at [1511, 374] on button "You can close this modal content with the ESC key" at bounding box center [1511, 362] width 42 height 42
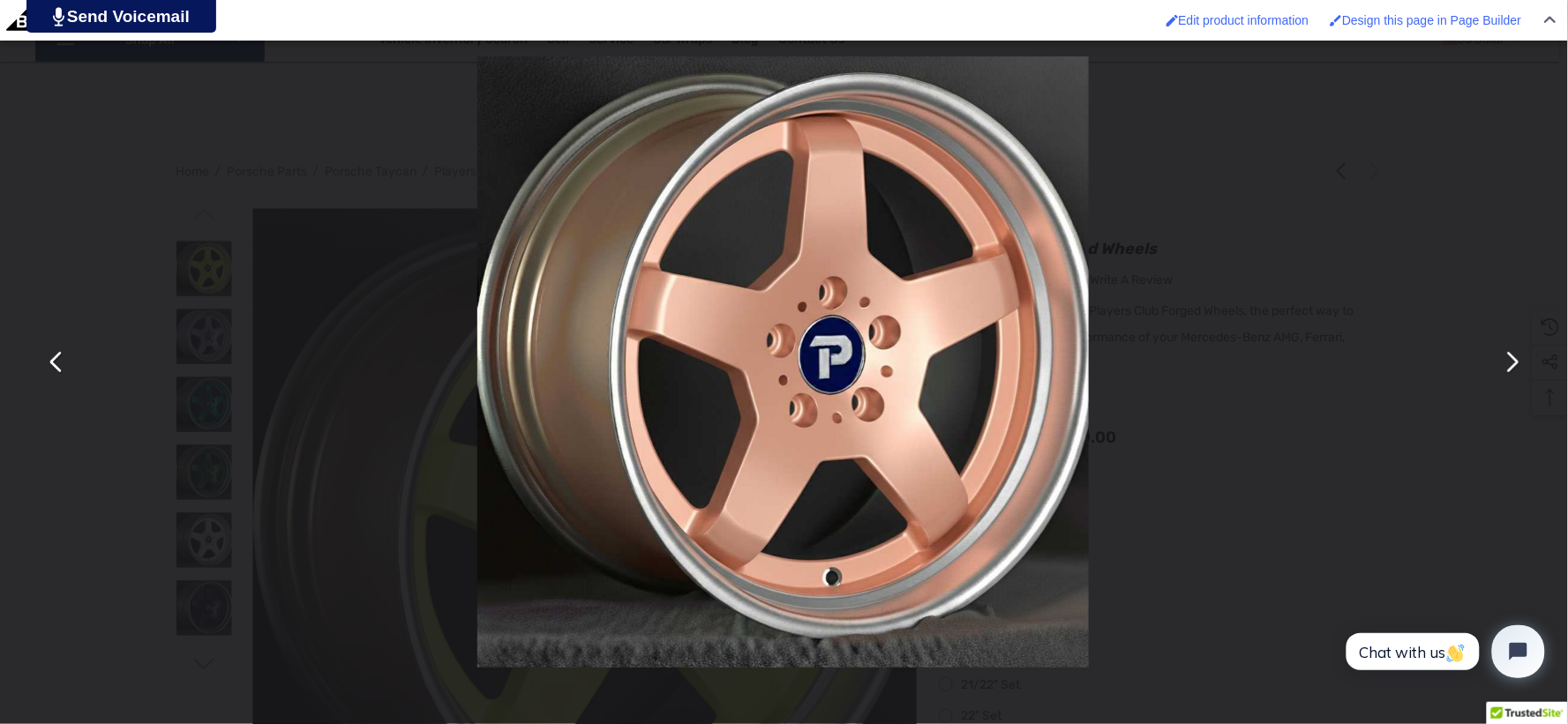
click at [1505, 363] on button "You can close this modal content with the ESC key" at bounding box center [1511, 362] width 42 height 42
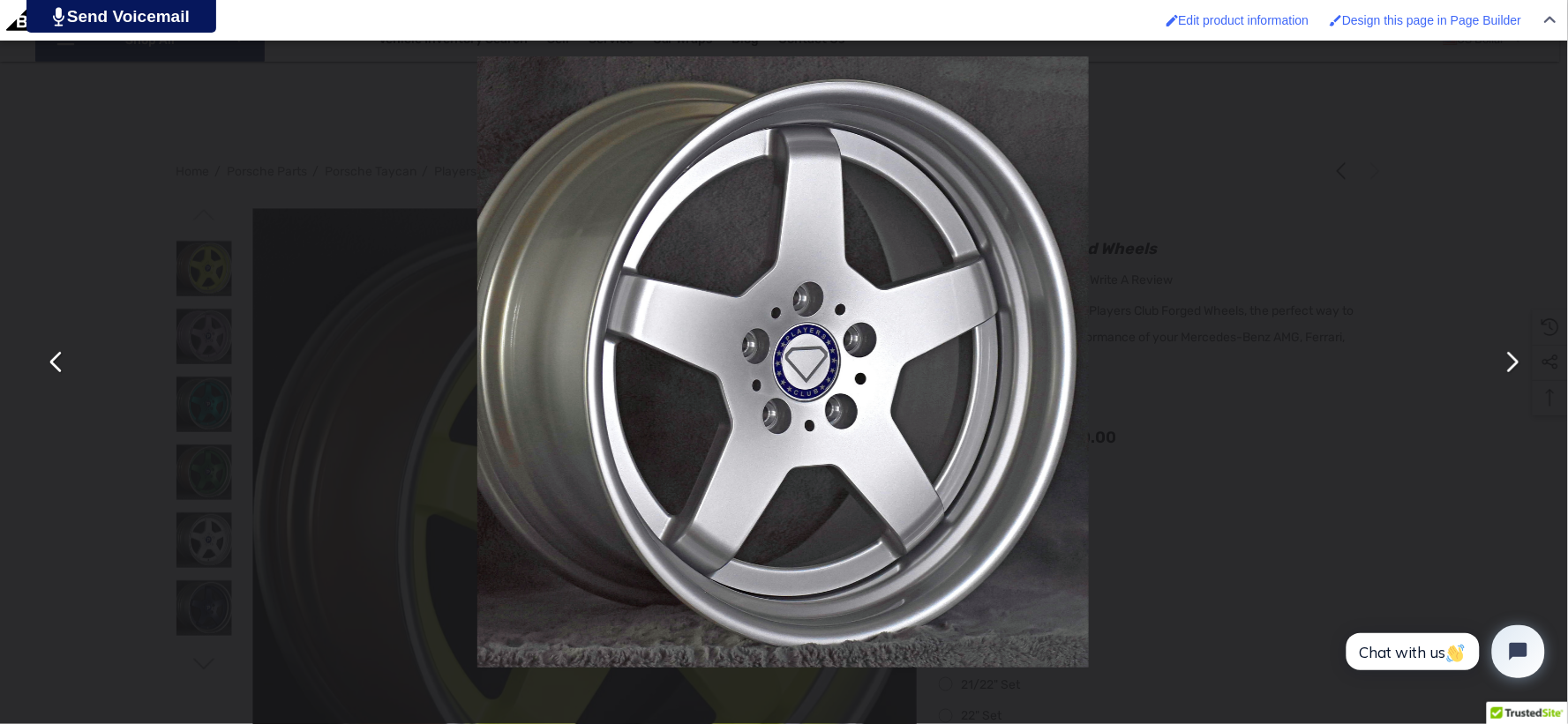
click at [60, 367] on button "You can close this modal content with the ESC key" at bounding box center [56, 362] width 42 height 42
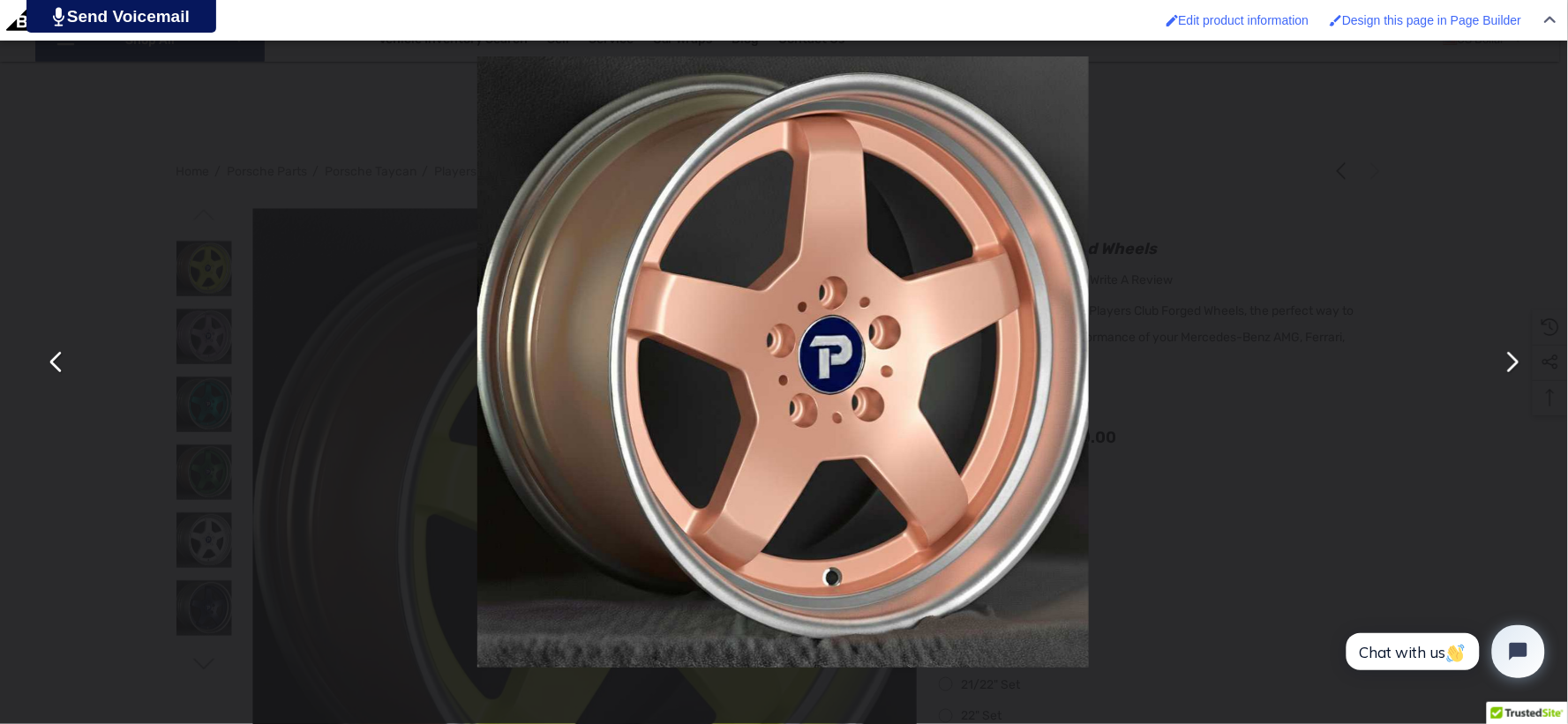
click at [1527, 363] on button "You can close this modal content with the ESC key" at bounding box center [1511, 362] width 42 height 42
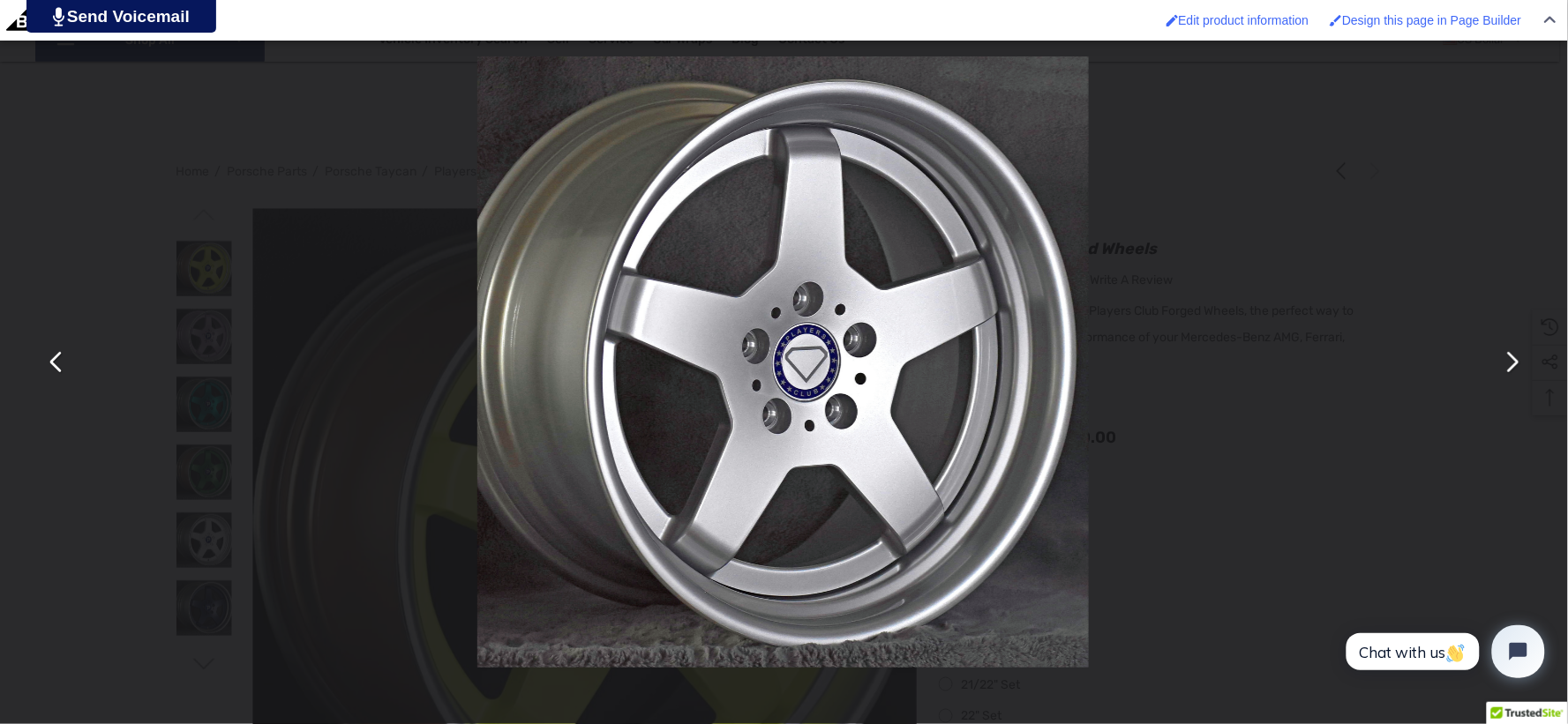
click at [59, 376] on button "You can close this modal content with the ESC key" at bounding box center [56, 362] width 42 height 42
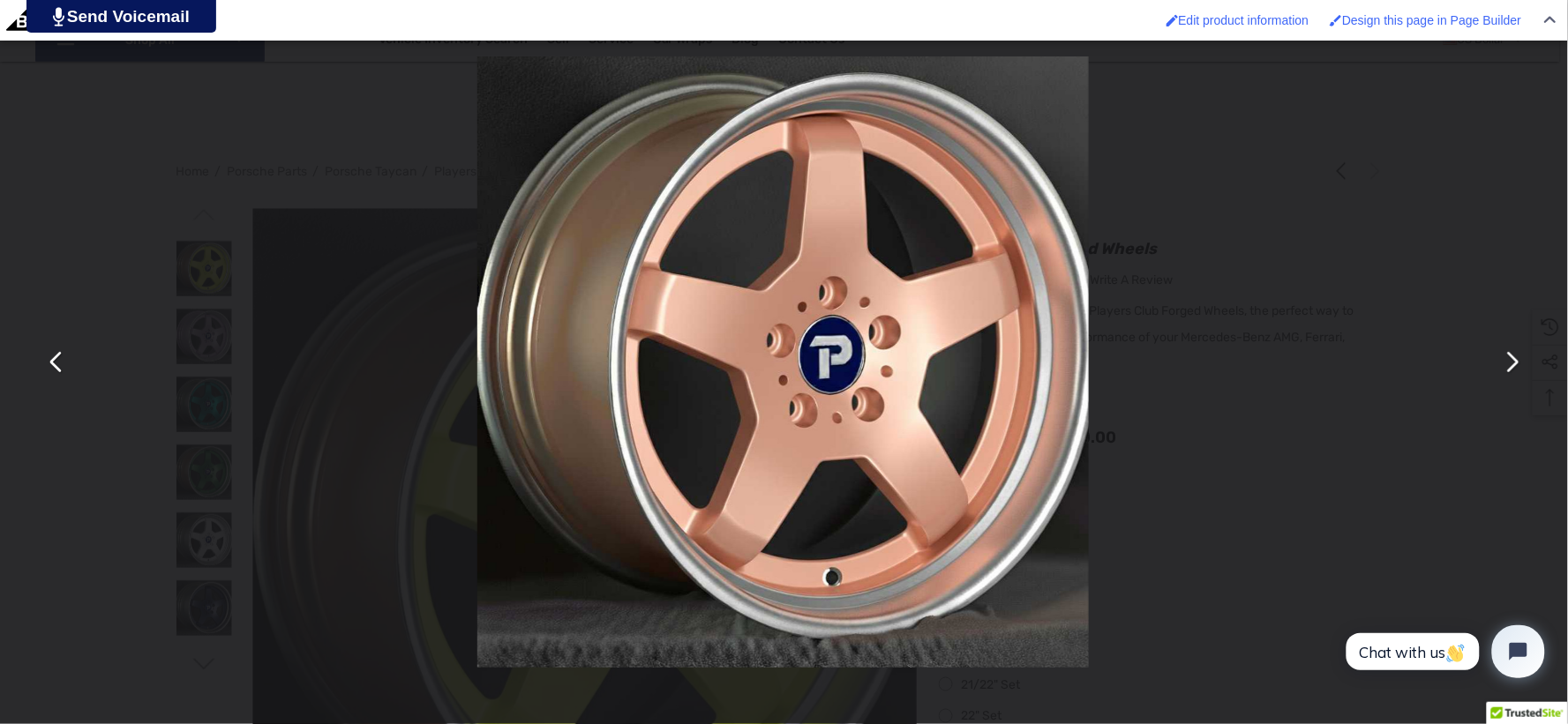
click at [66, 365] on button "You can close this modal content with the ESC key" at bounding box center [56, 362] width 42 height 42
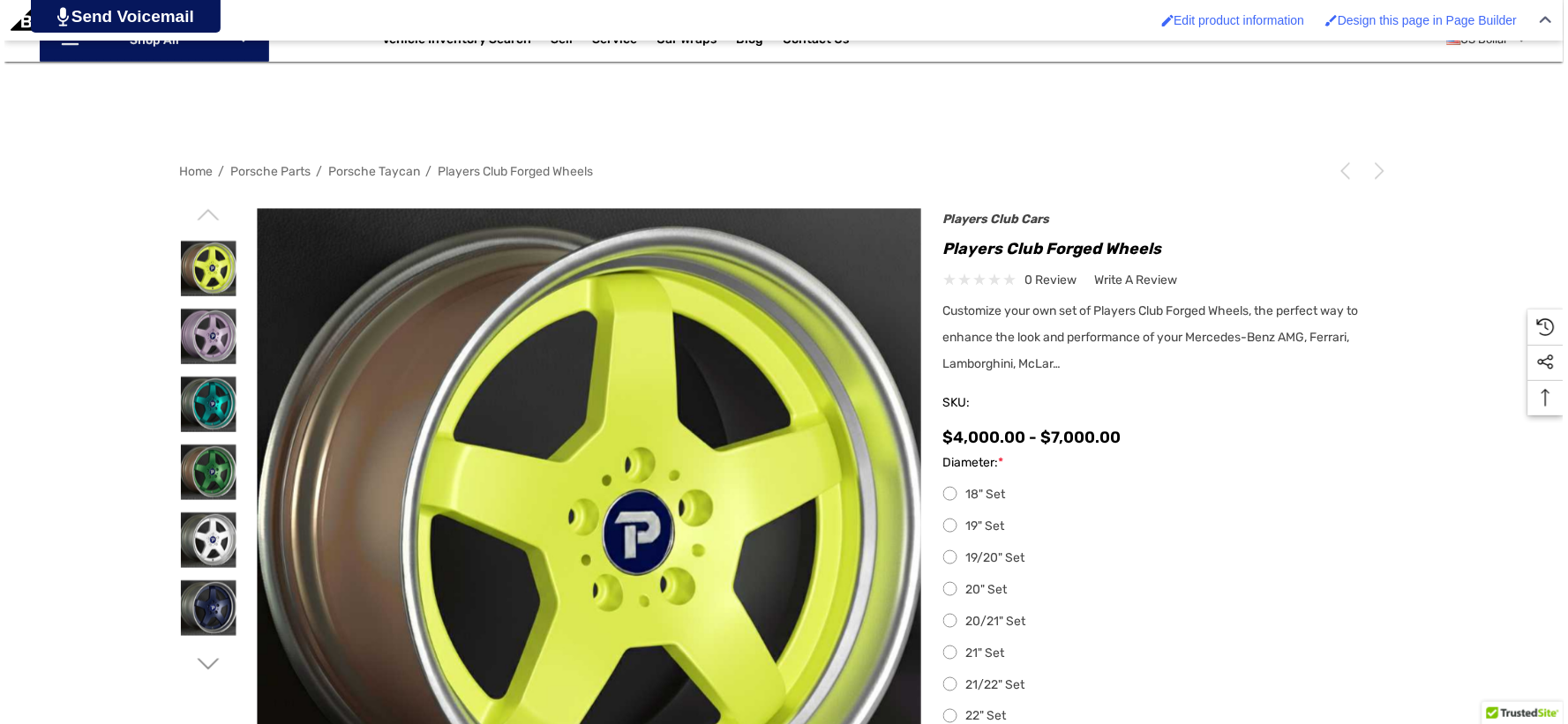
scroll to position [293, 0]
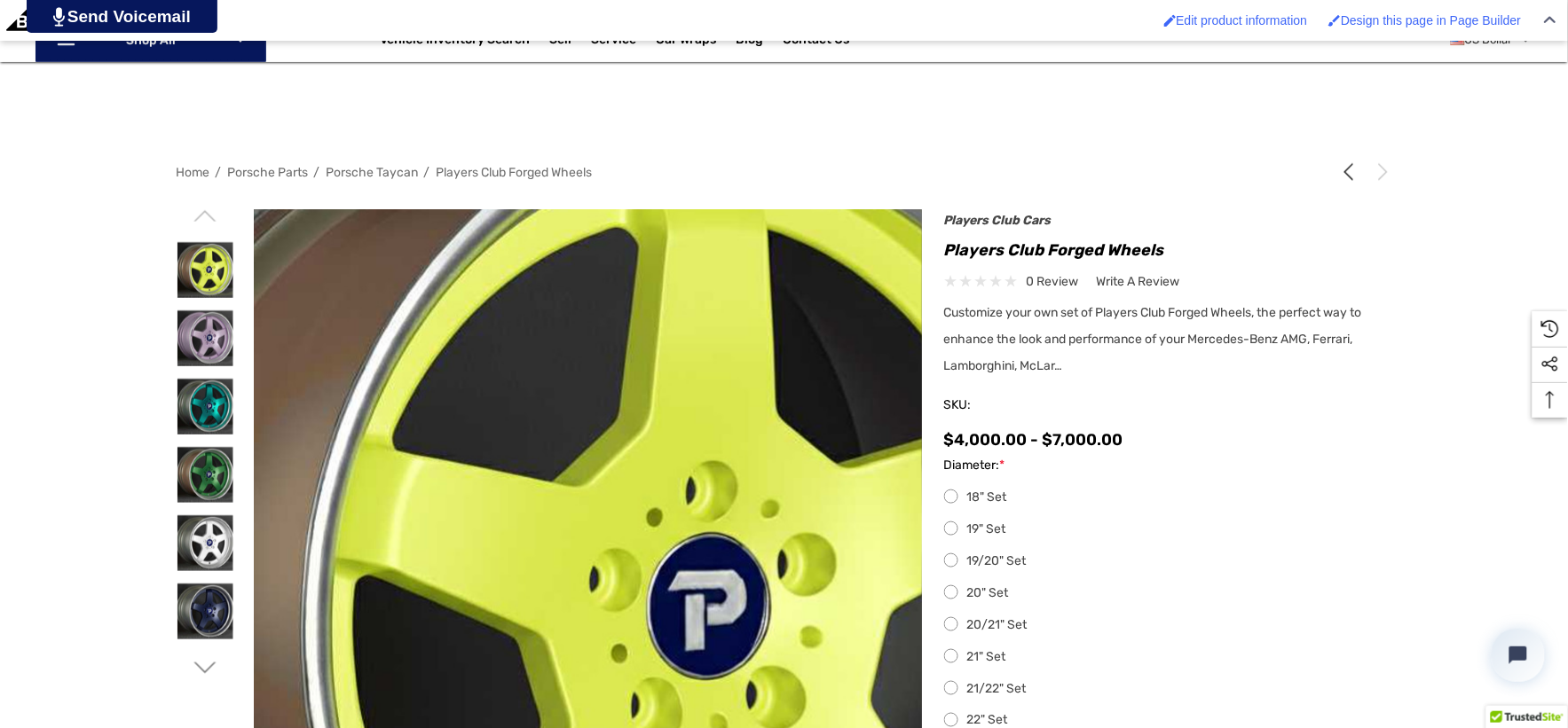
click at [536, 432] on img at bounding box center [624, 619] width 1136 height 1136
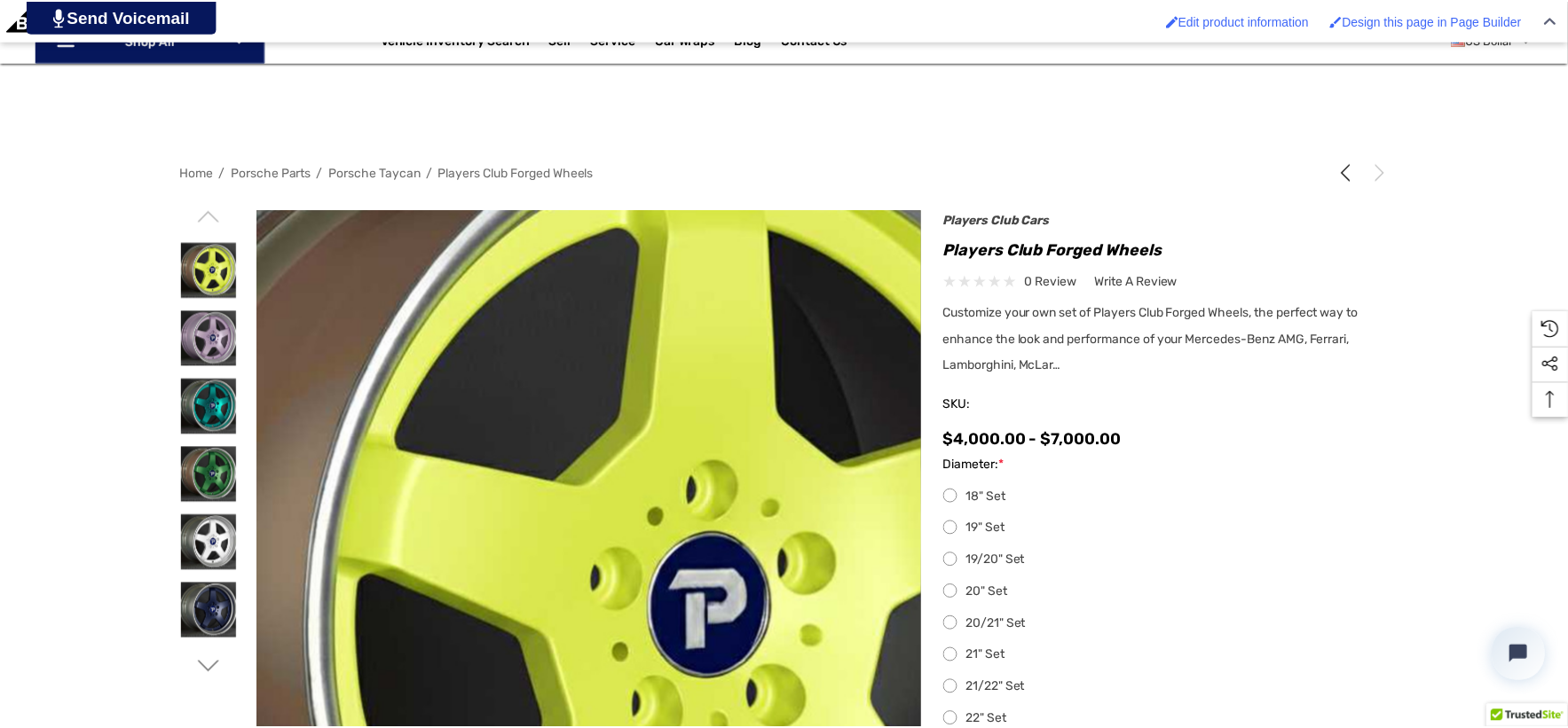
scroll to position [0, 0]
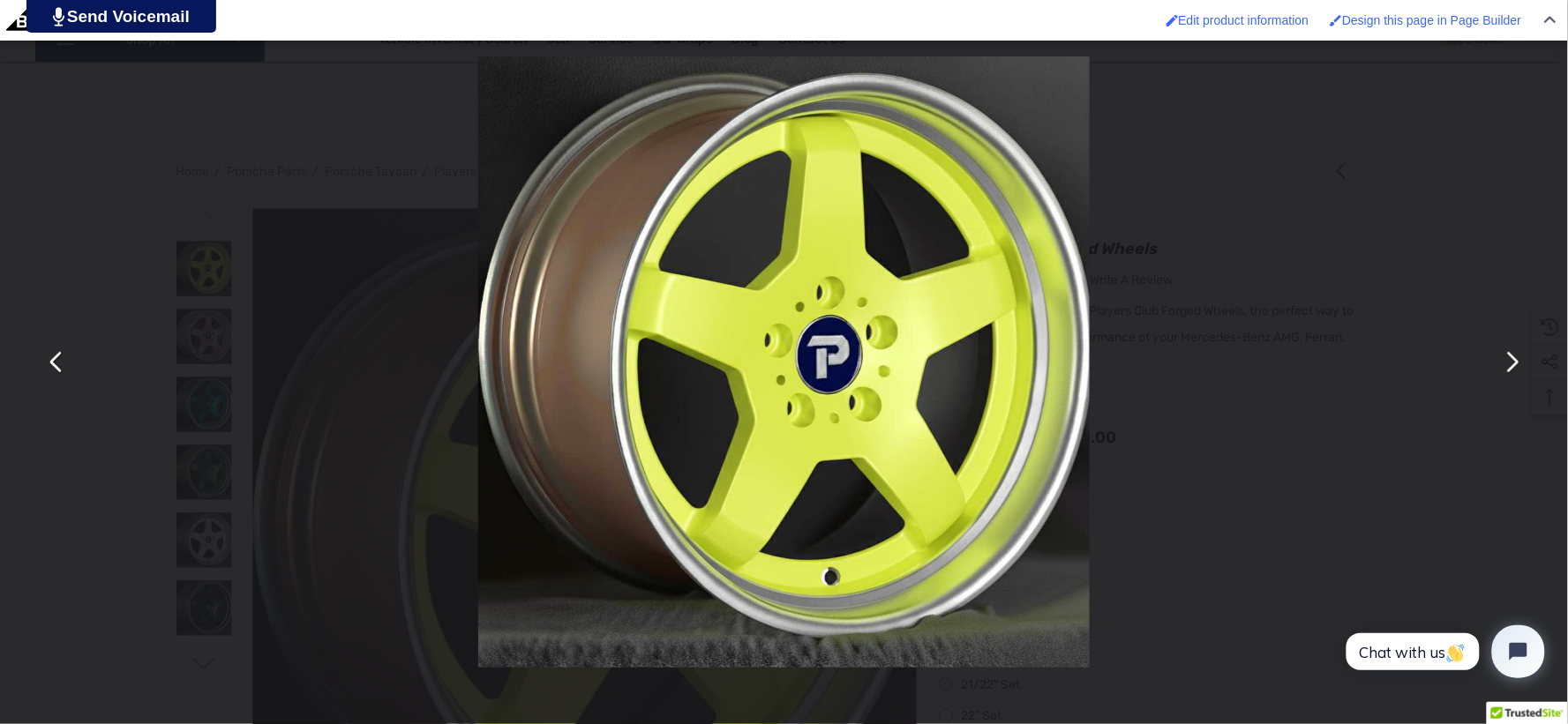
click at [1510, 362] on button "You can close this modal content with the ESC key" at bounding box center [1511, 362] width 42 height 42
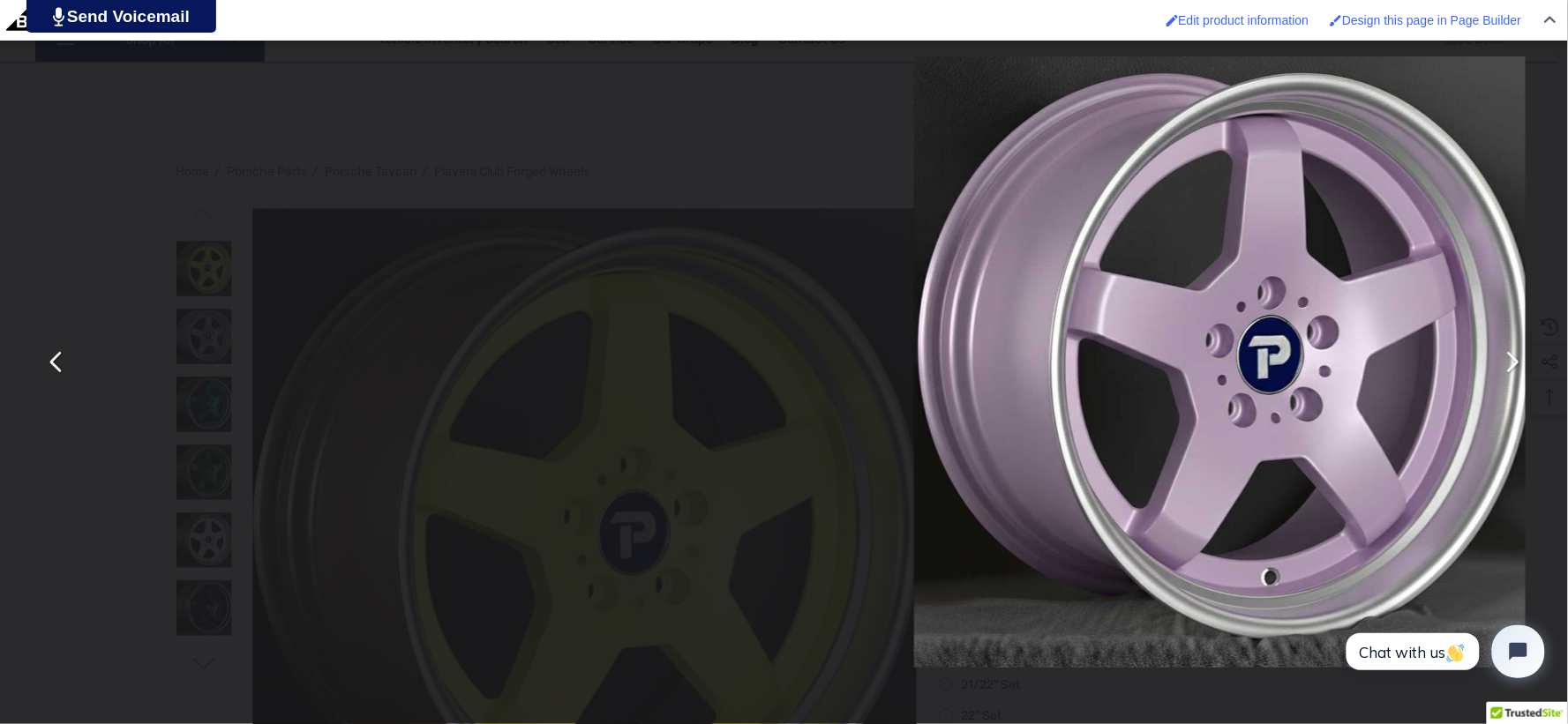
click at [1510, 362] on button "You can close this modal content with the ESC key" at bounding box center [1511, 362] width 42 height 42
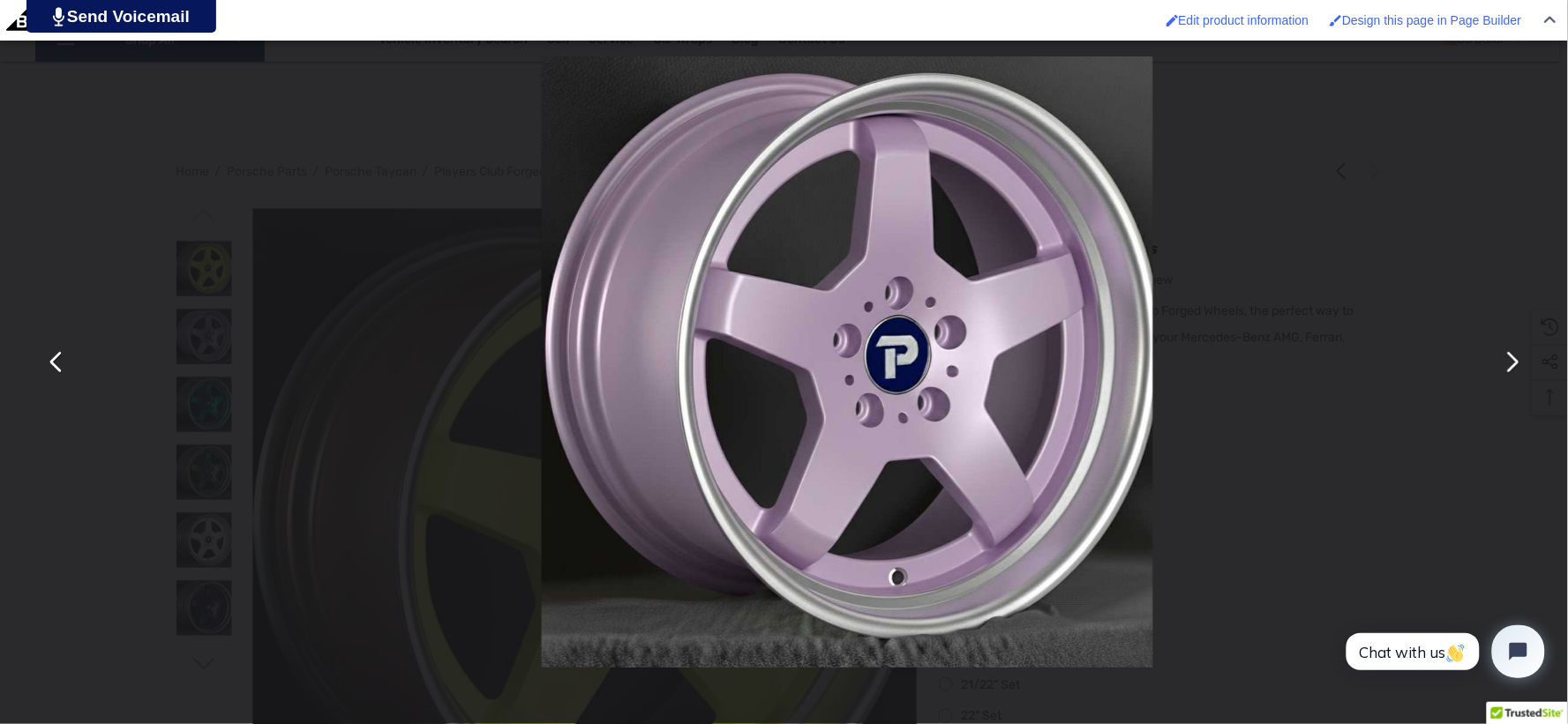
click at [1510, 362] on button "You can close this modal content with the ESC key" at bounding box center [1511, 362] width 42 height 42
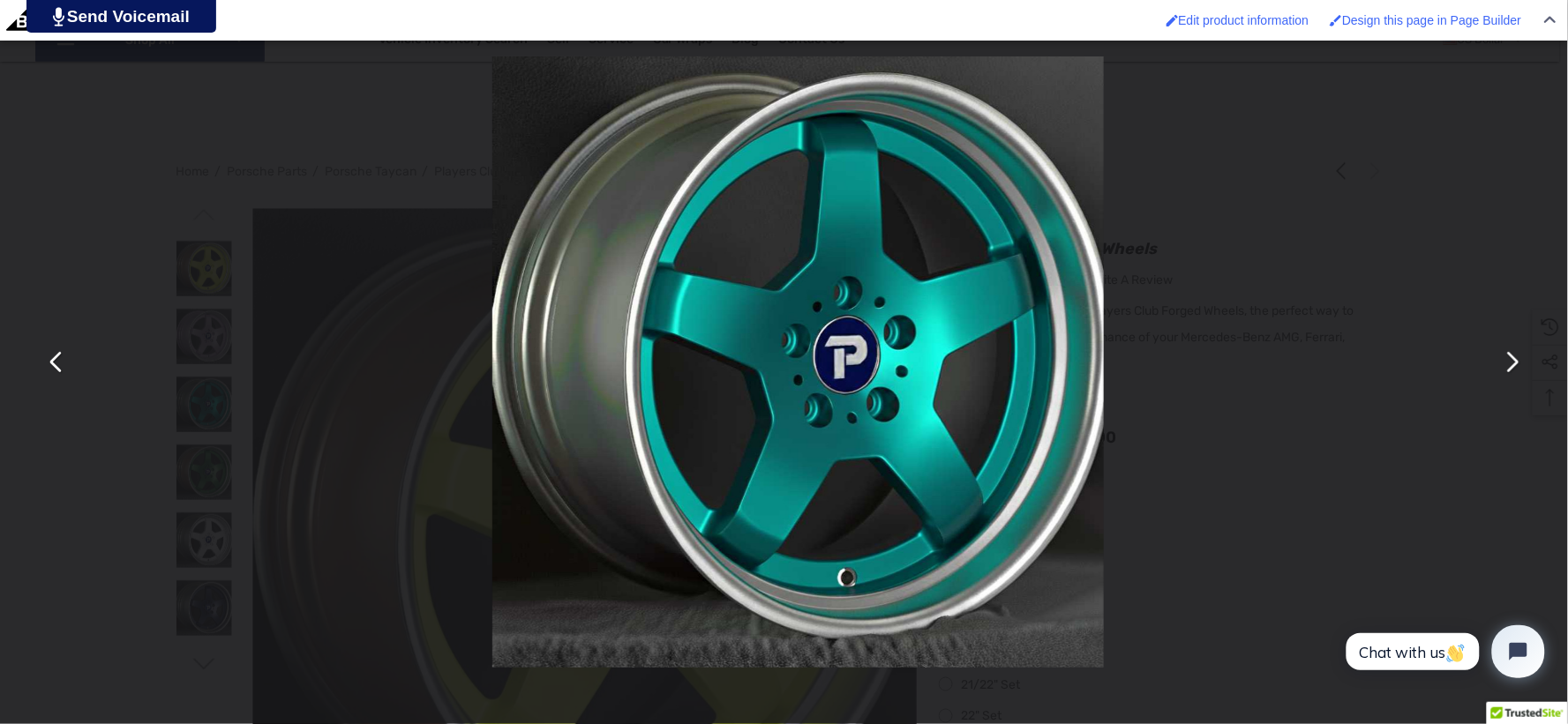
click at [1511, 362] on button "You can close this modal content with the ESC key" at bounding box center [1511, 362] width 42 height 42
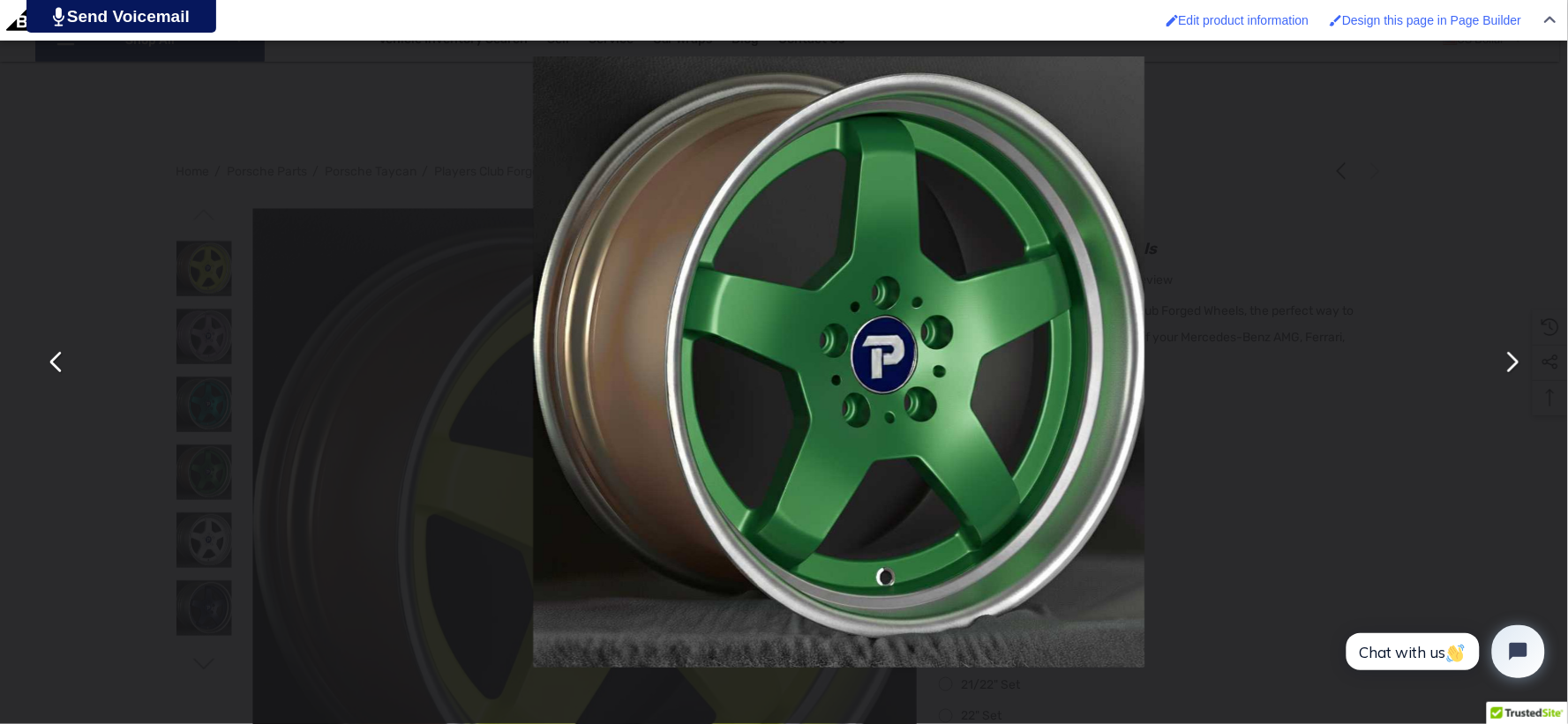
click at [1511, 362] on button "You can close this modal content with the ESC key" at bounding box center [1511, 362] width 42 height 42
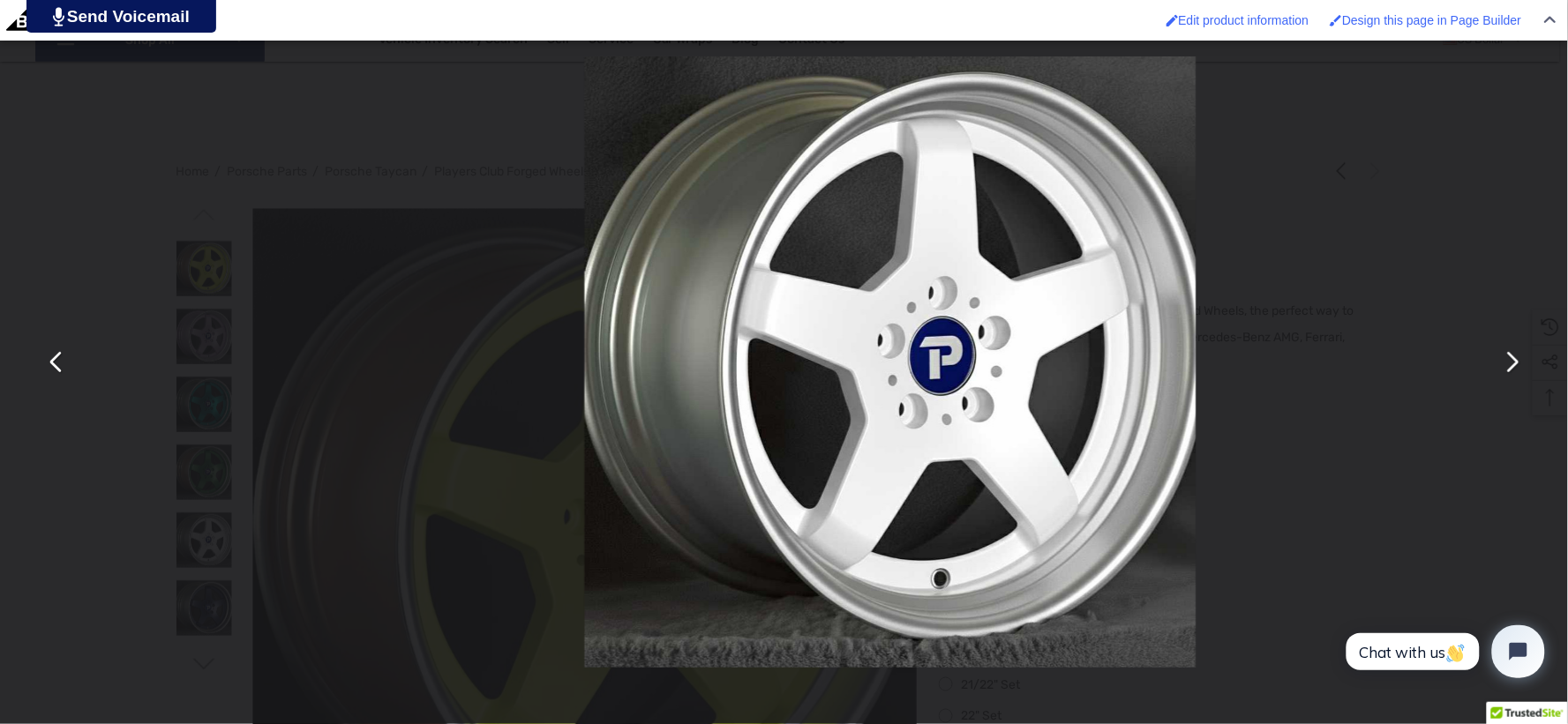
click at [1511, 362] on button "You can close this modal content with the ESC key" at bounding box center [1511, 362] width 42 height 42
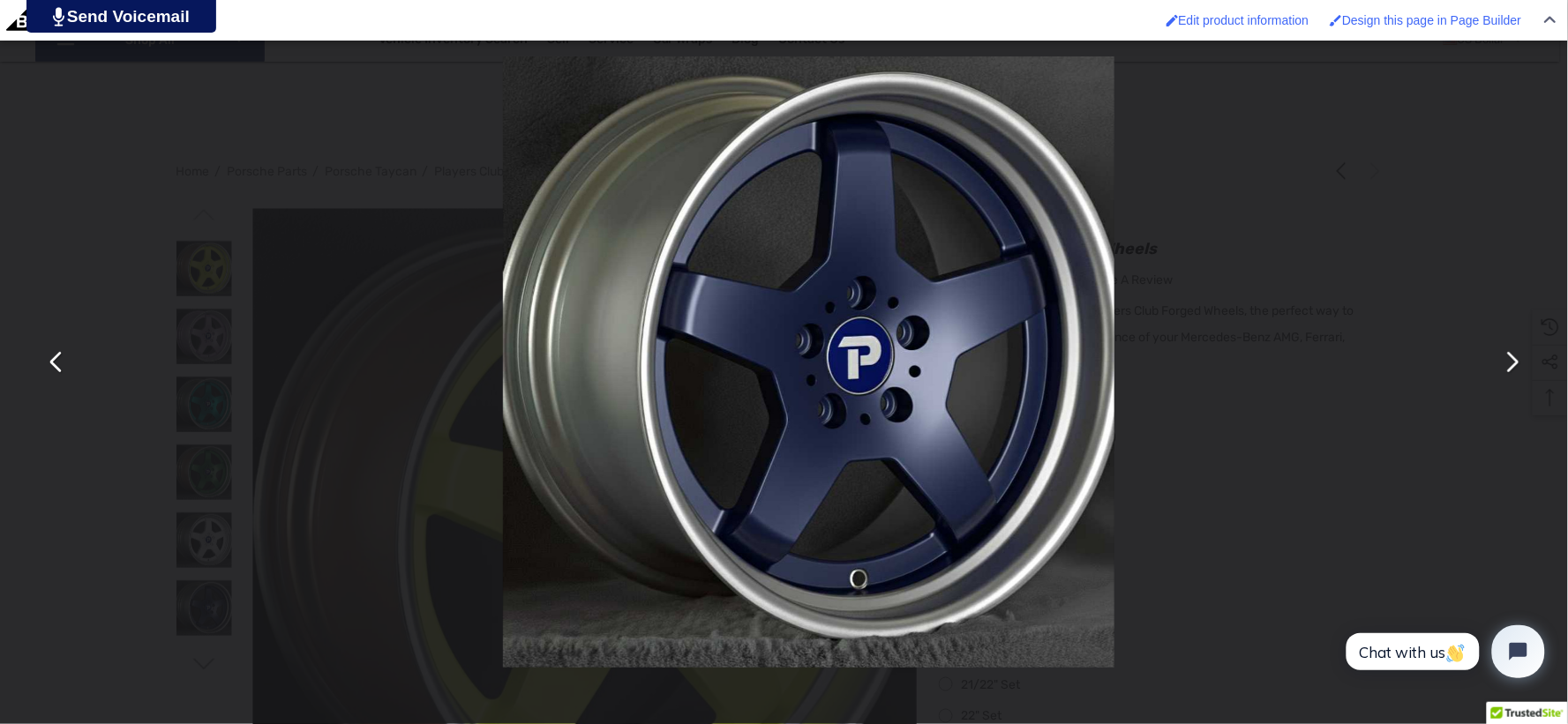
click at [1511, 362] on button "You can close this modal content with the ESC key" at bounding box center [1511, 362] width 42 height 42
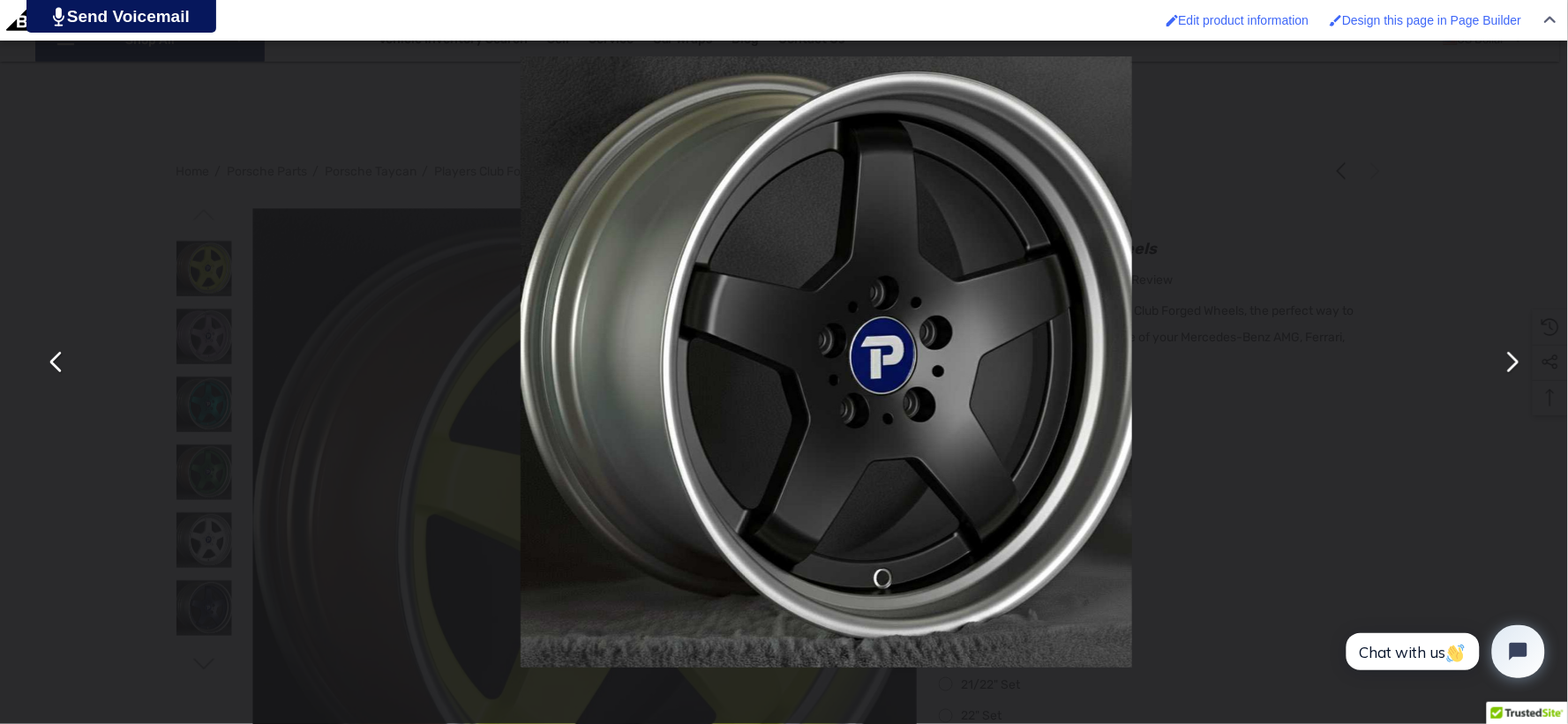
click at [1511, 362] on button "You can close this modal content with the ESC key" at bounding box center [1511, 362] width 42 height 42
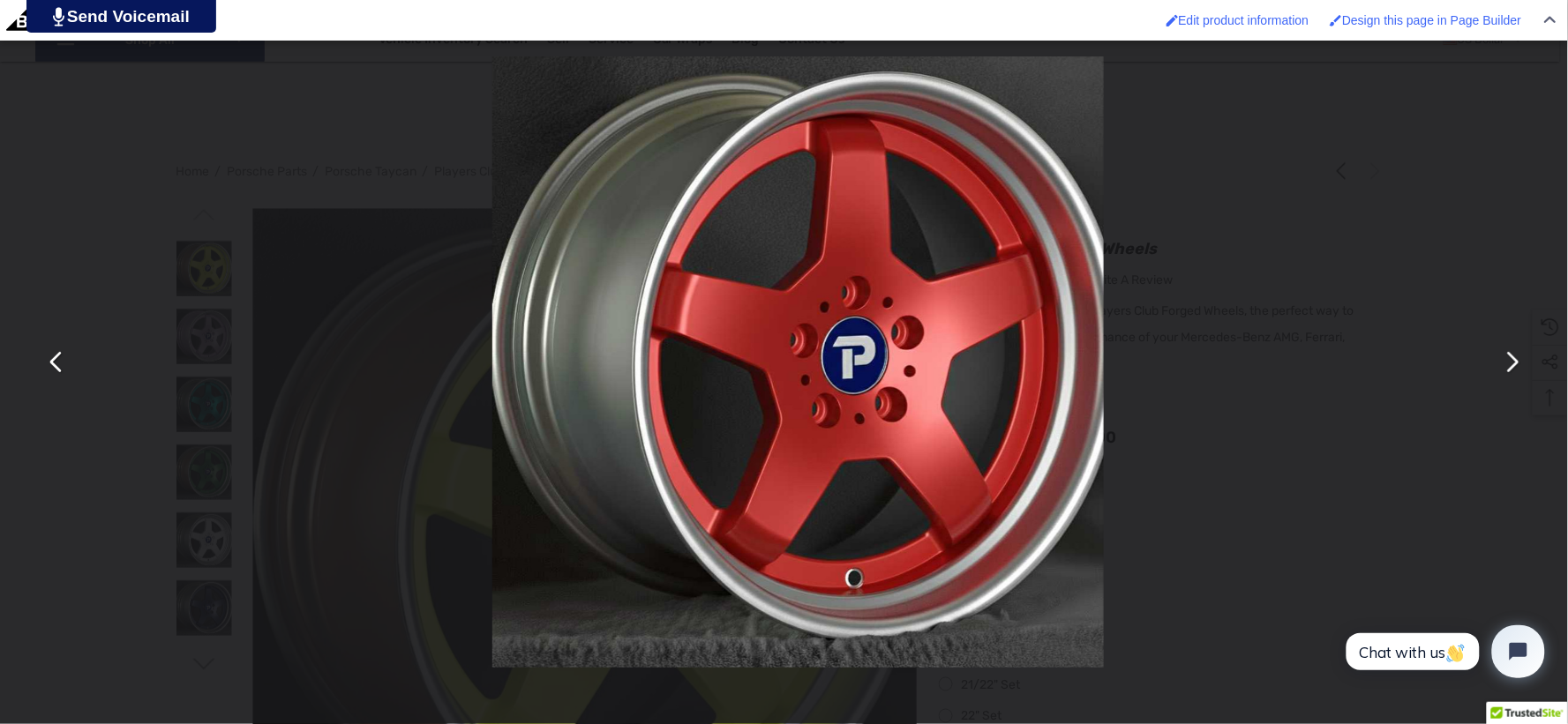
click at [1511, 362] on button "You can close this modal content with the ESC key" at bounding box center [1511, 362] width 42 height 42
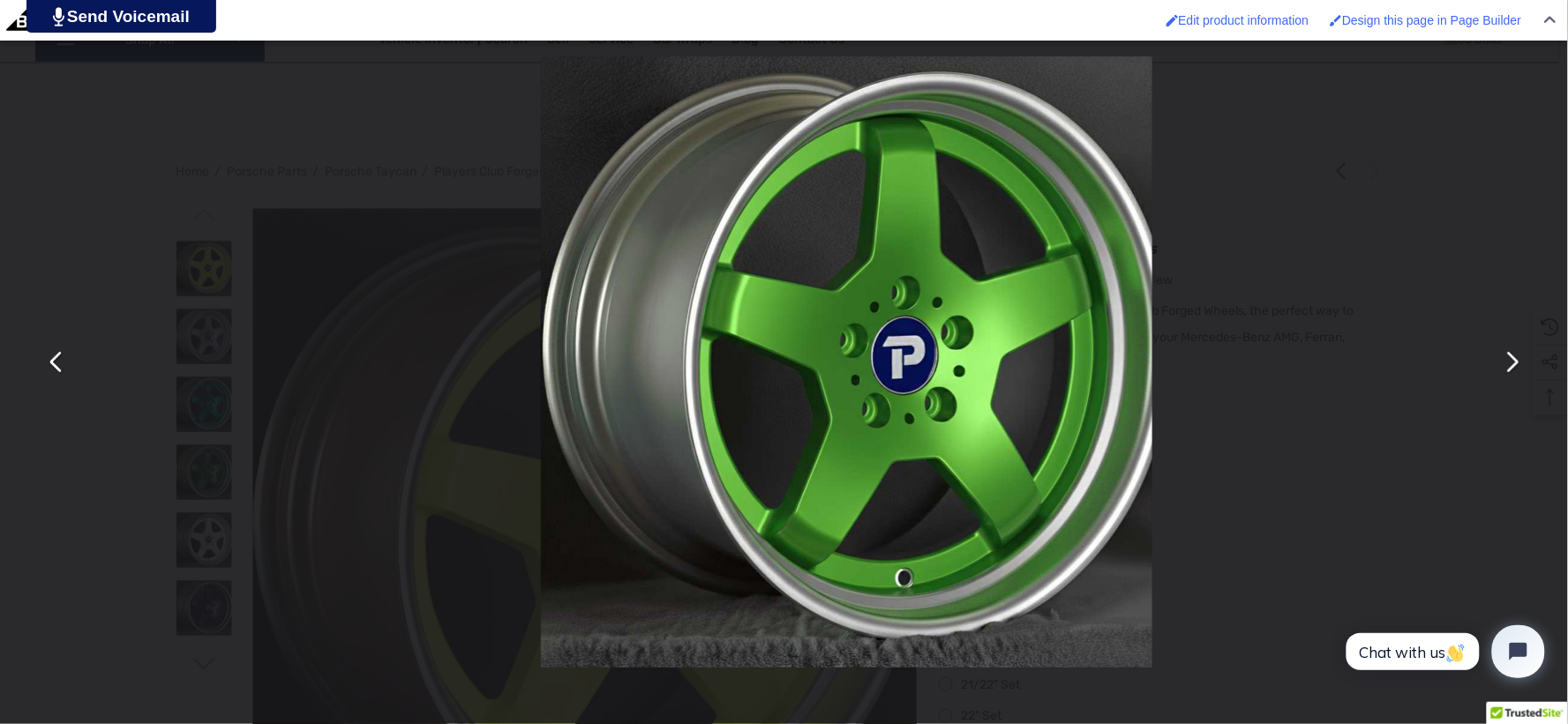
click at [1511, 362] on button "You can close this modal content with the ESC key" at bounding box center [1511, 362] width 42 height 42
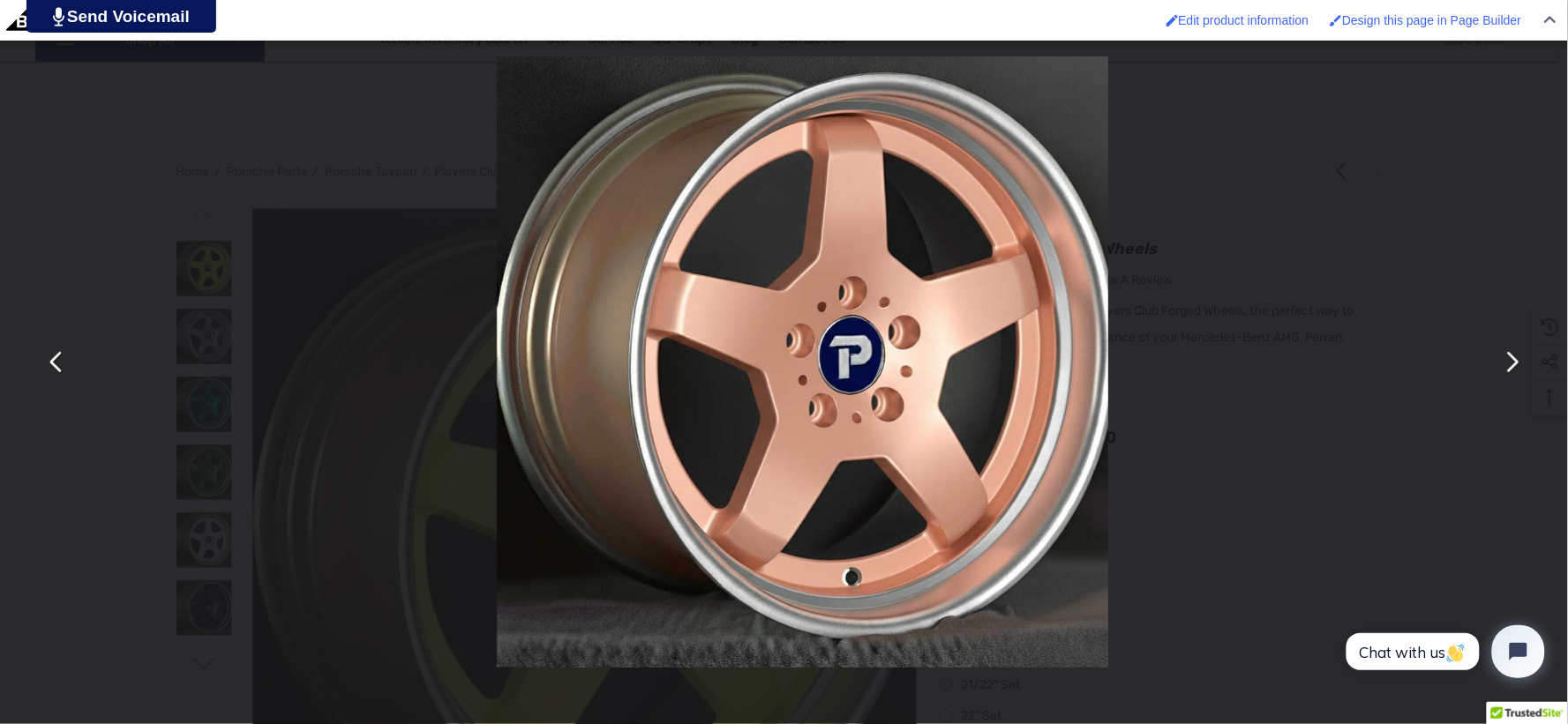
click at [1511, 363] on button "You can close this modal content with the ESC key" at bounding box center [1511, 362] width 42 height 42
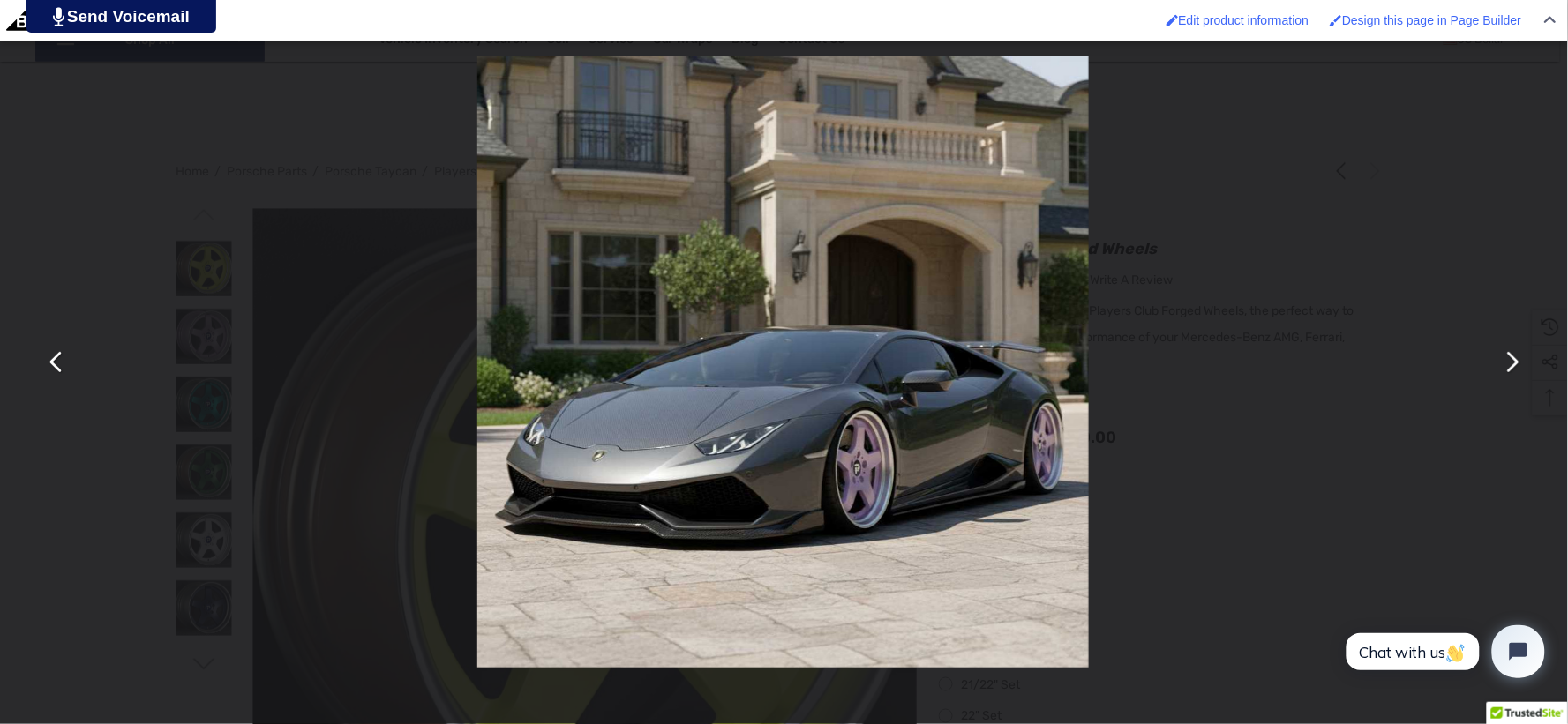
click at [47, 490] on div "You can close this modal content with the ESC key" at bounding box center [783, 362] width 1568 height 724
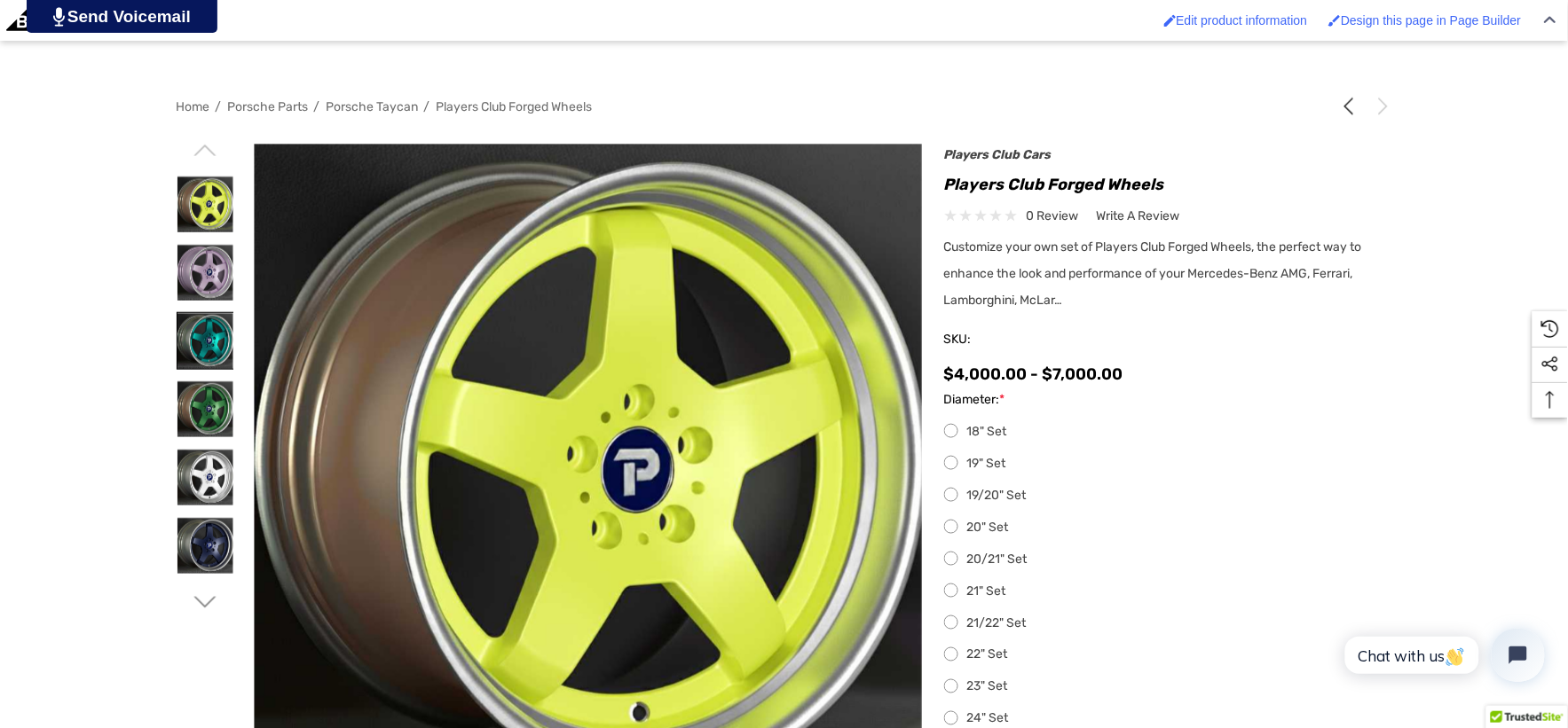
scroll to position [492, 0]
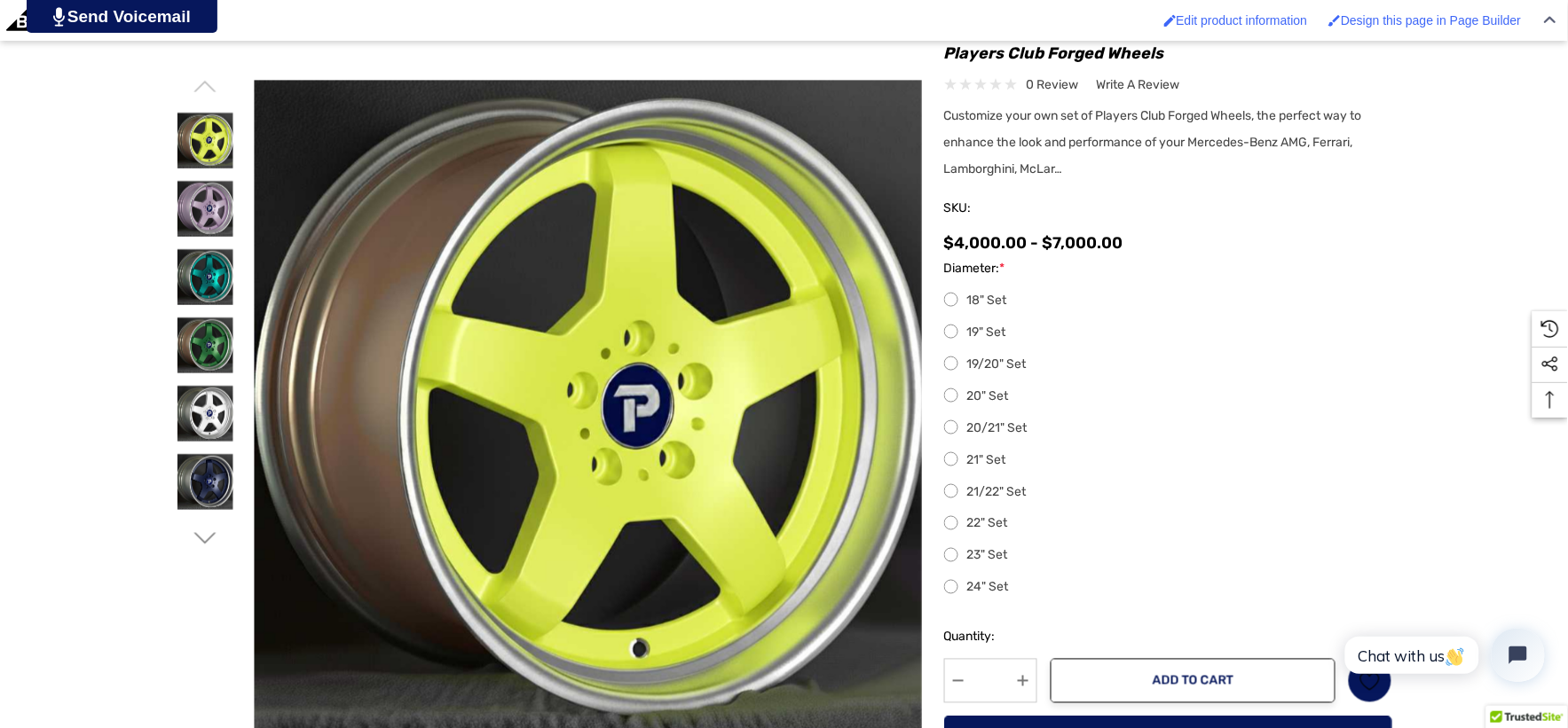
click at [952, 361] on label "19/20" Set" at bounding box center [1167, 364] width 448 height 22
click at [953, 394] on label "20" Set" at bounding box center [1167, 397] width 448 height 22
click at [952, 424] on label "20/21" Set" at bounding box center [1167, 428] width 448 height 22
click at [950, 463] on label "21" Set" at bounding box center [1167, 461] width 448 height 22
click at [947, 499] on label "21/22" Set" at bounding box center [1167, 493] width 448 height 22
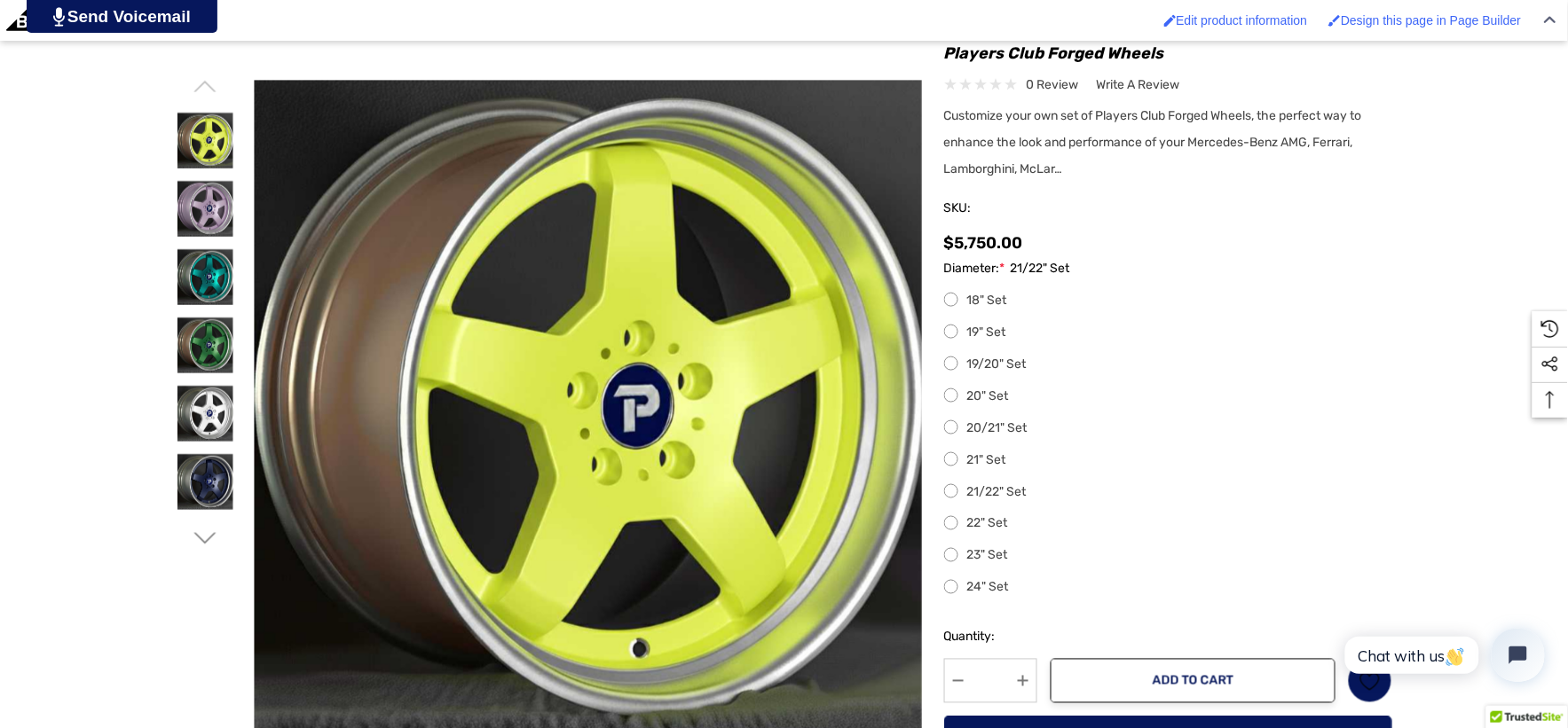
click at [956, 525] on label "22" Set" at bounding box center [1167, 524] width 448 height 22
click at [950, 564] on label "23" Set" at bounding box center [1167, 557] width 448 height 22
click at [956, 595] on label "24" Set" at bounding box center [1167, 588] width 448 height 22
click at [951, 433] on label "20/21" Set" at bounding box center [1167, 428] width 448 height 22
click at [210, 214] on img at bounding box center [205, 209] width 56 height 56
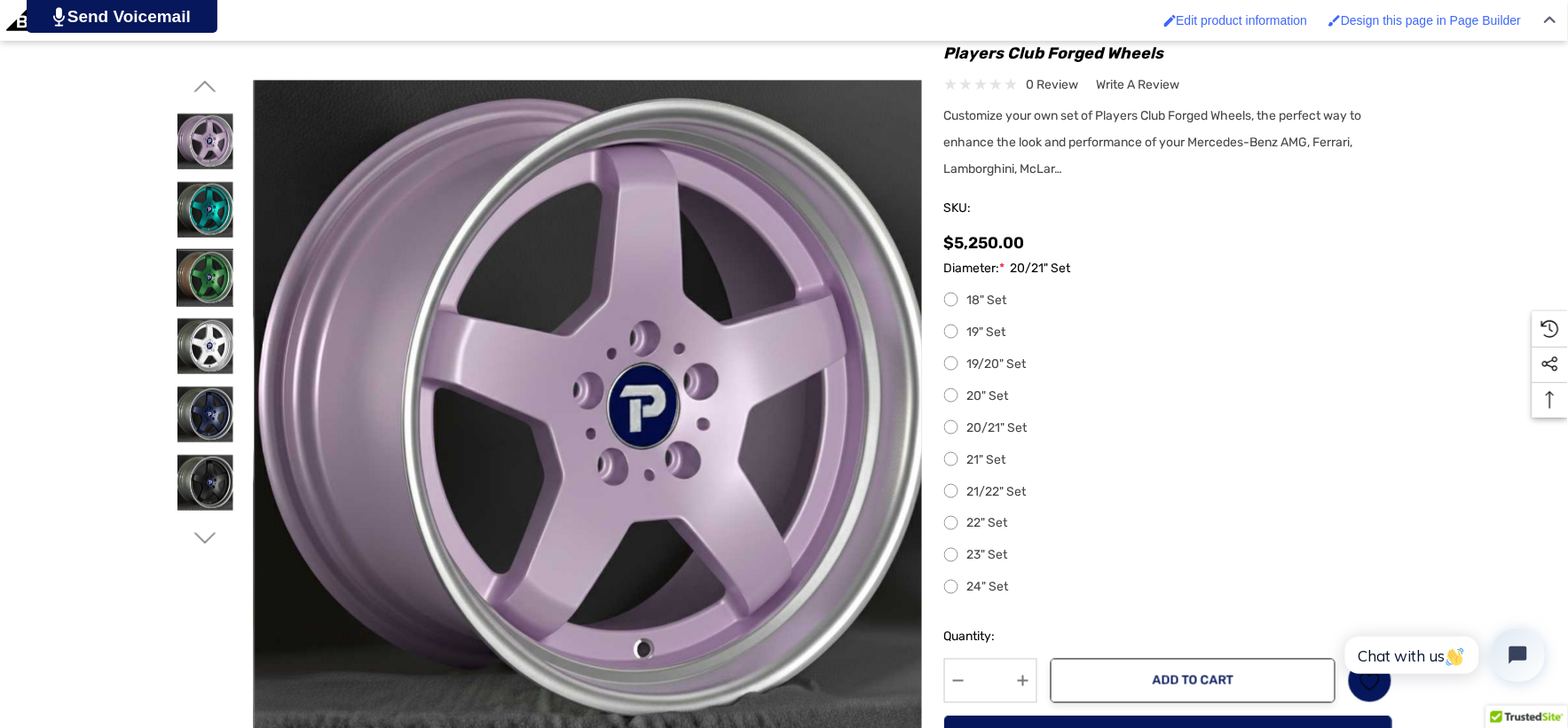
click at [204, 263] on img at bounding box center [205, 277] width 56 height 56
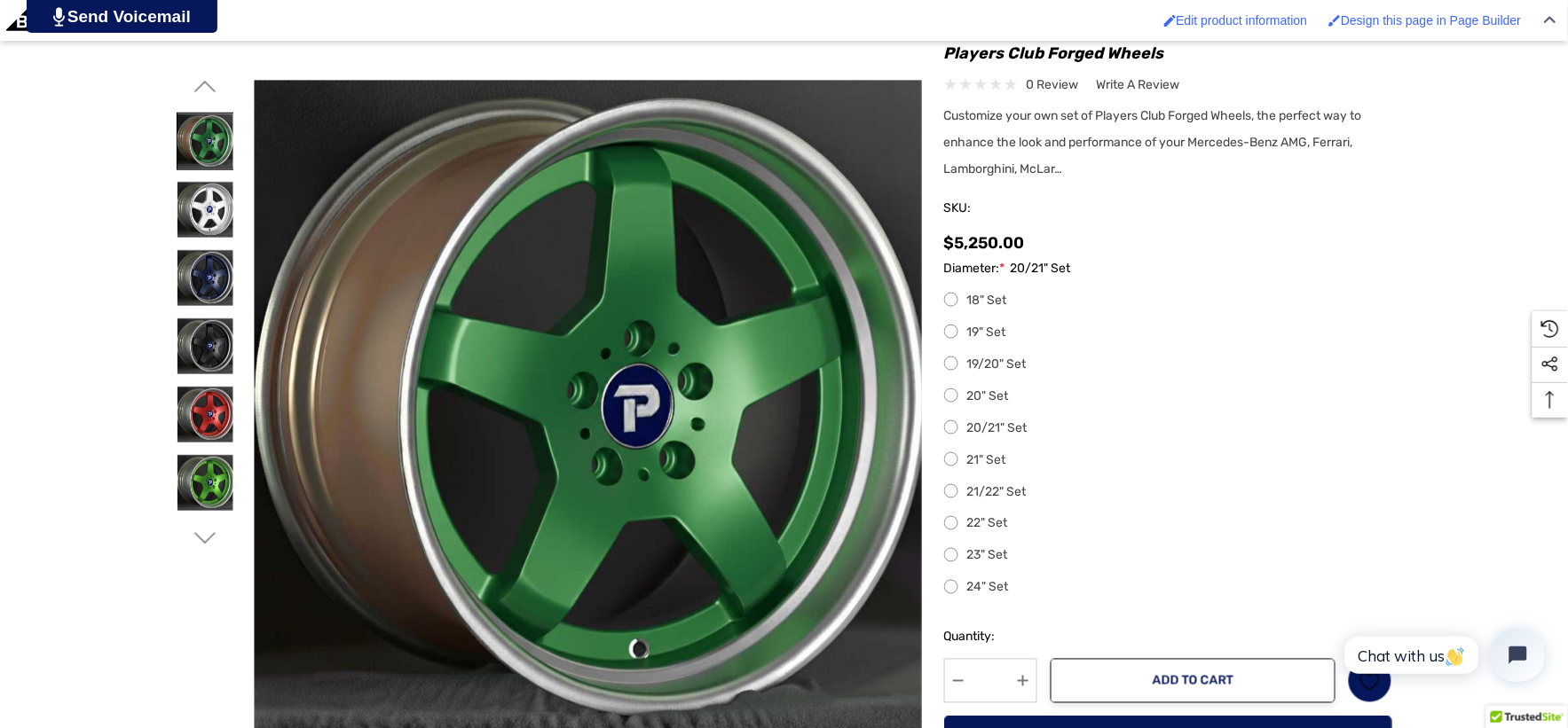
click at [198, 136] on img at bounding box center [205, 141] width 56 height 56
click at [211, 205] on img at bounding box center [205, 210] width 56 height 56
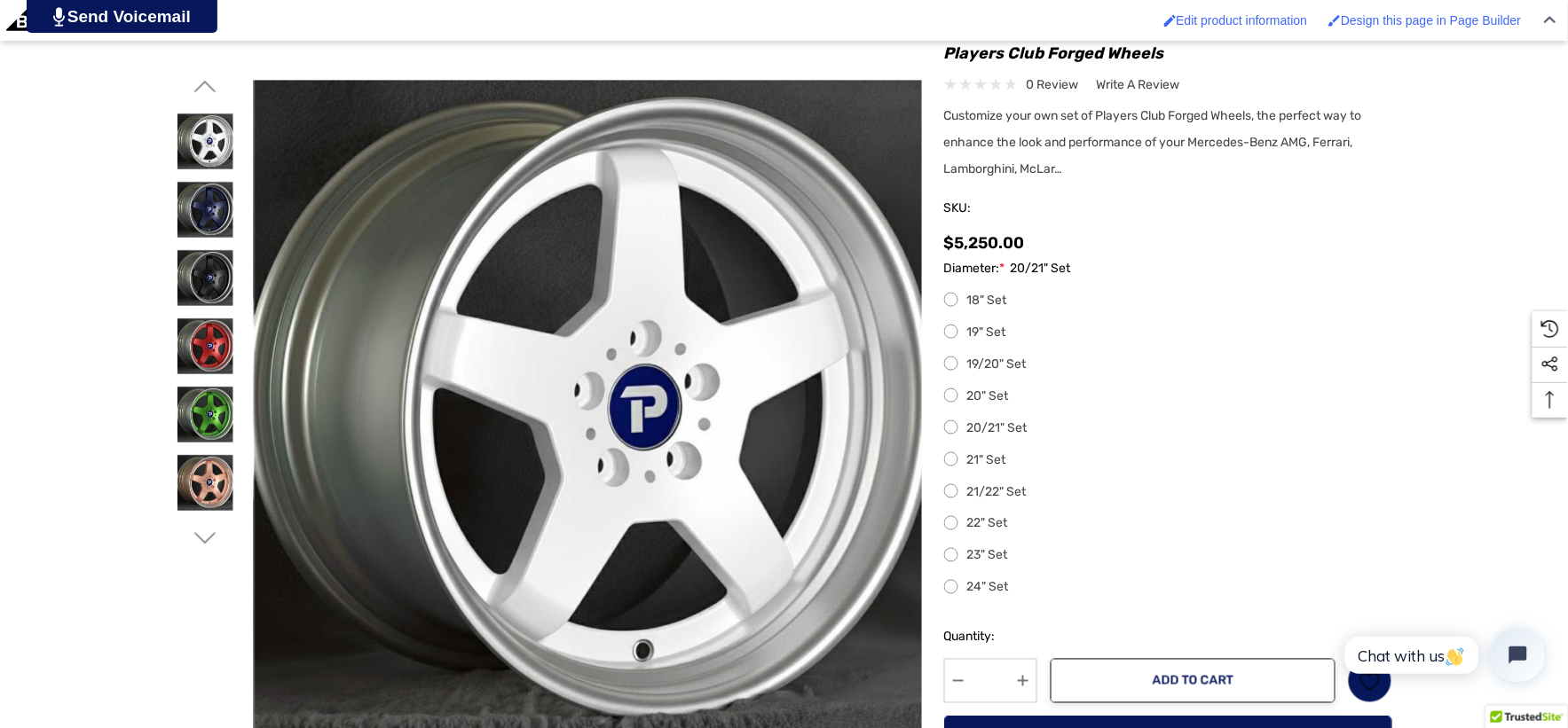
click at [208, 93] on icon "Go to slide 1 of 3" at bounding box center [204, 86] width 23 height 23
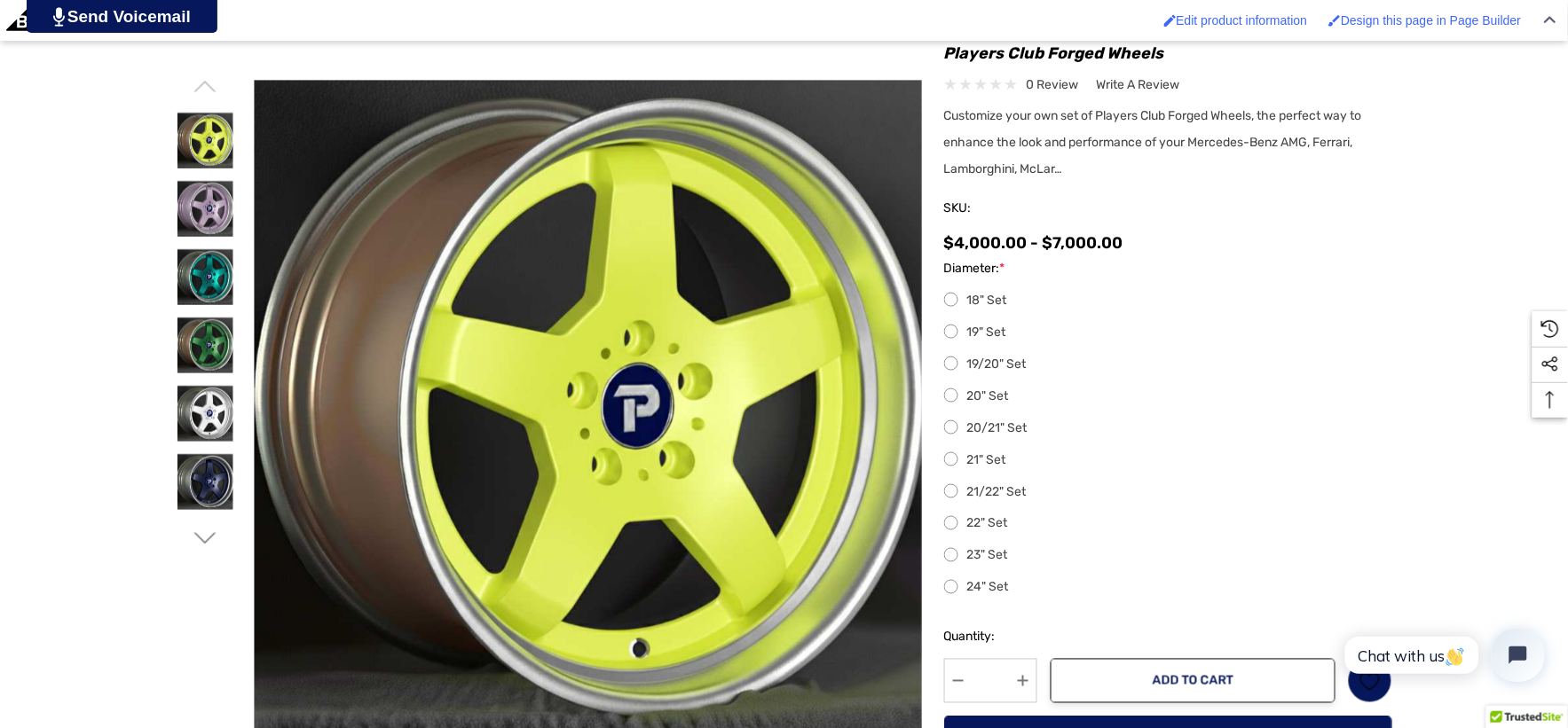
click at [196, 539] on icon "Go to slide 2 of 3" at bounding box center [204, 539] width 23 height 23
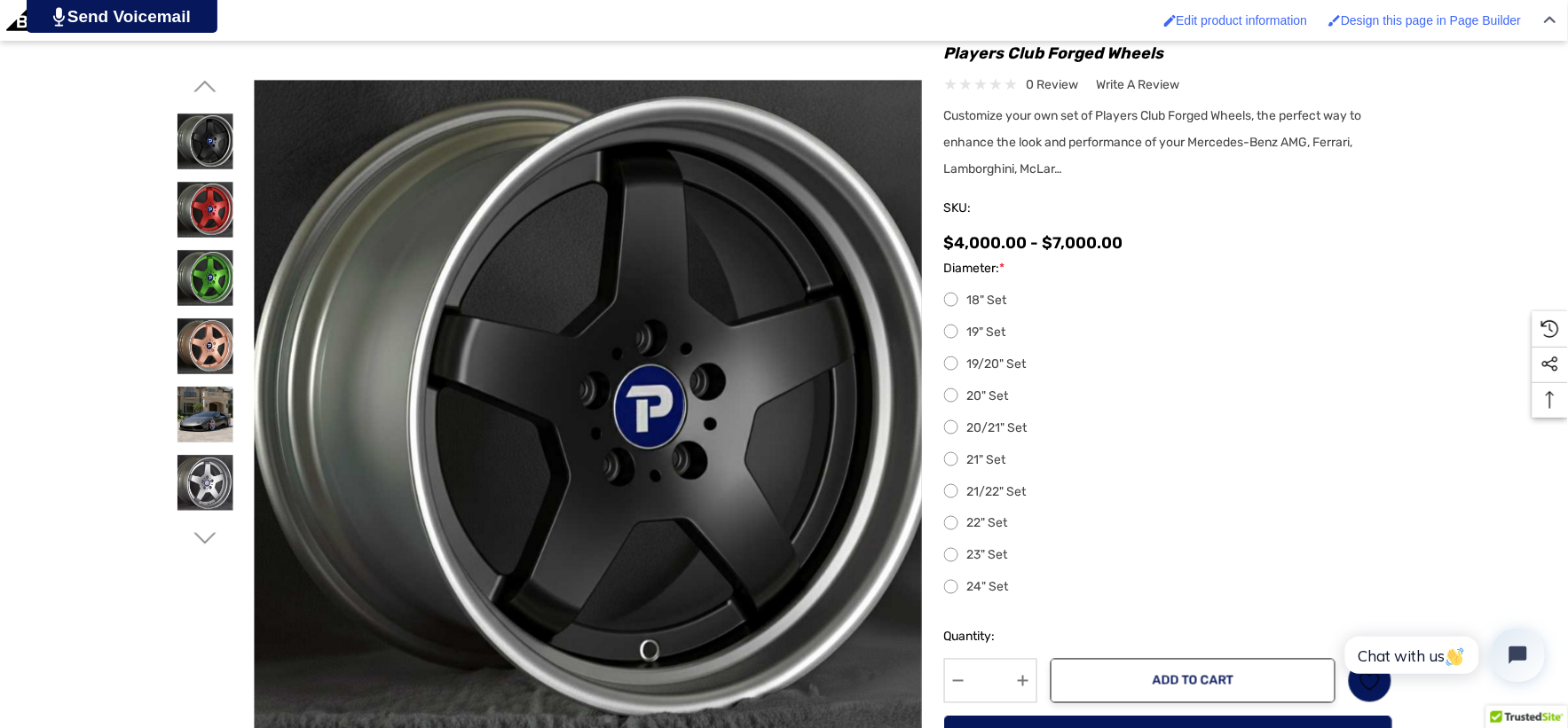
click at [196, 539] on icon "Go to slide 2 of 3" at bounding box center [204, 539] width 23 height 23
click at [197, 382] on div at bounding box center [205, 414] width 58 height 69
